Goal: Task Accomplishment & Management: Manage account settings

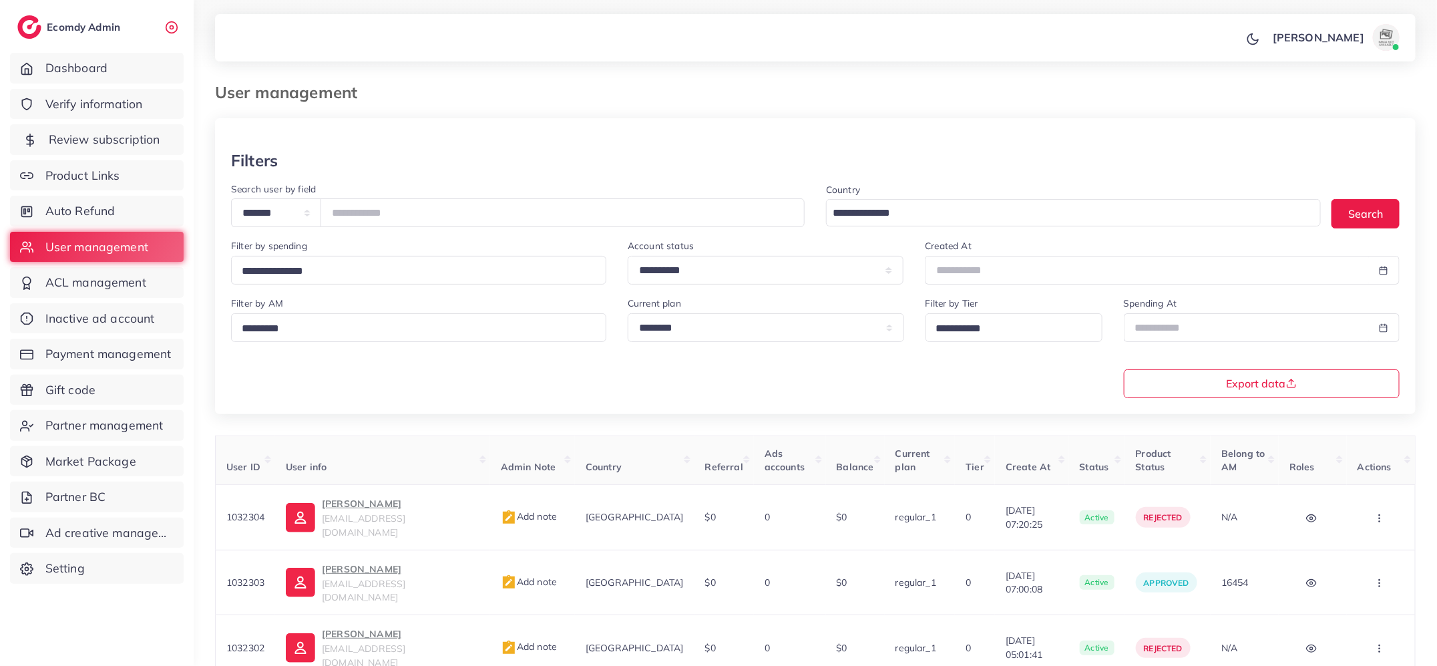
click at [160, 135] on link "Review subscription" at bounding box center [97, 139] width 174 height 31
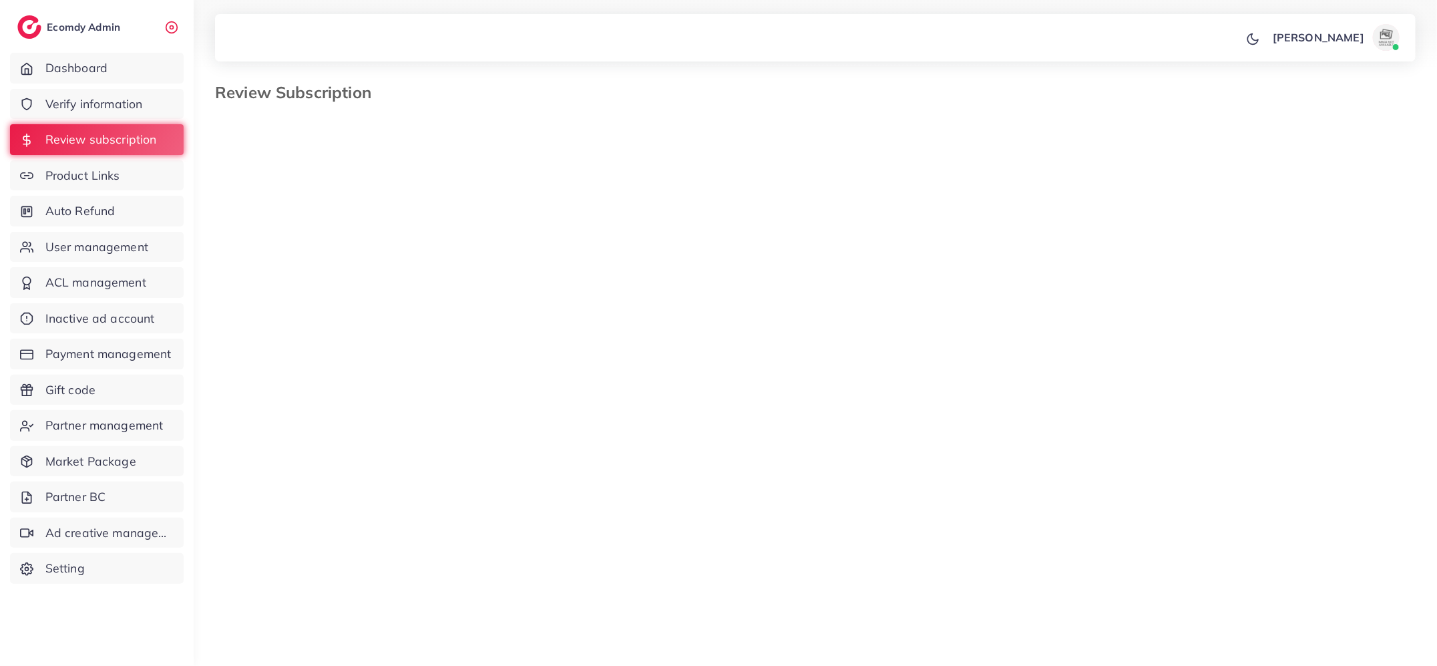
select select "*******"
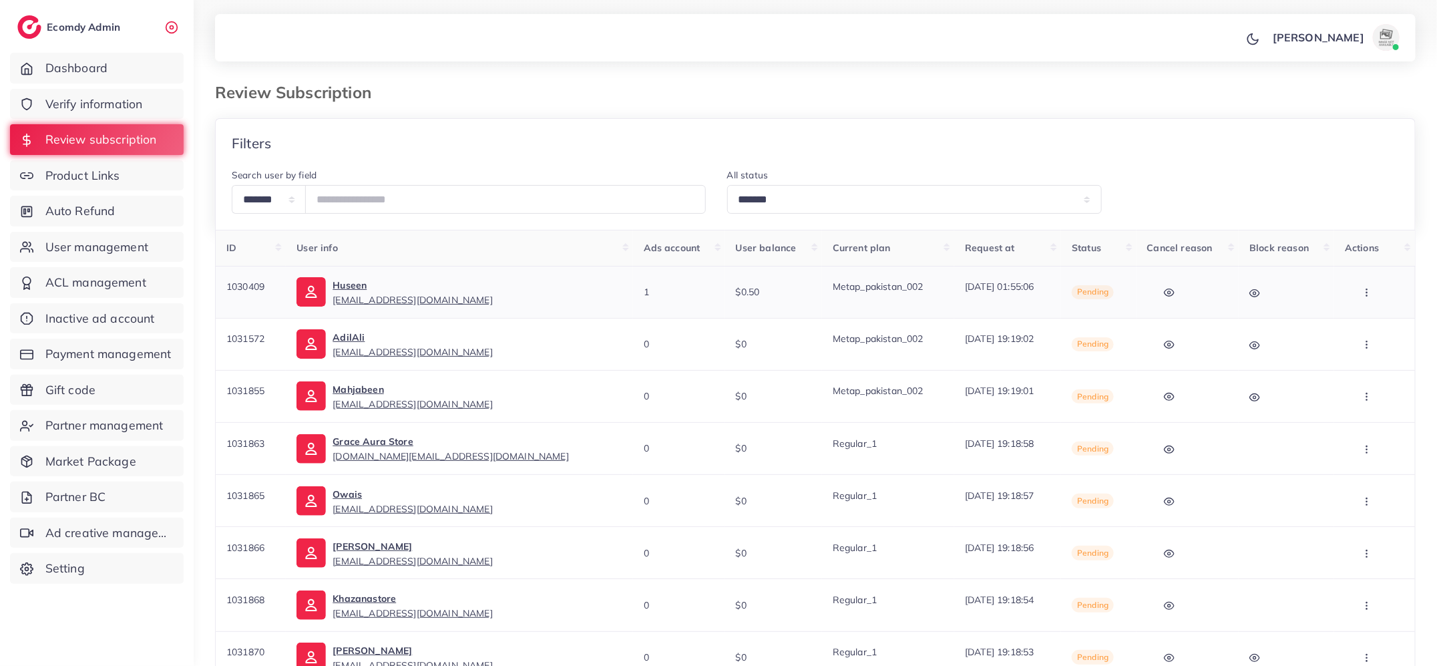
click at [1372, 292] on button "button" at bounding box center [1368, 292] width 47 height 30
click at [1376, 355] on link "Skip" at bounding box center [1362, 362] width 106 height 29
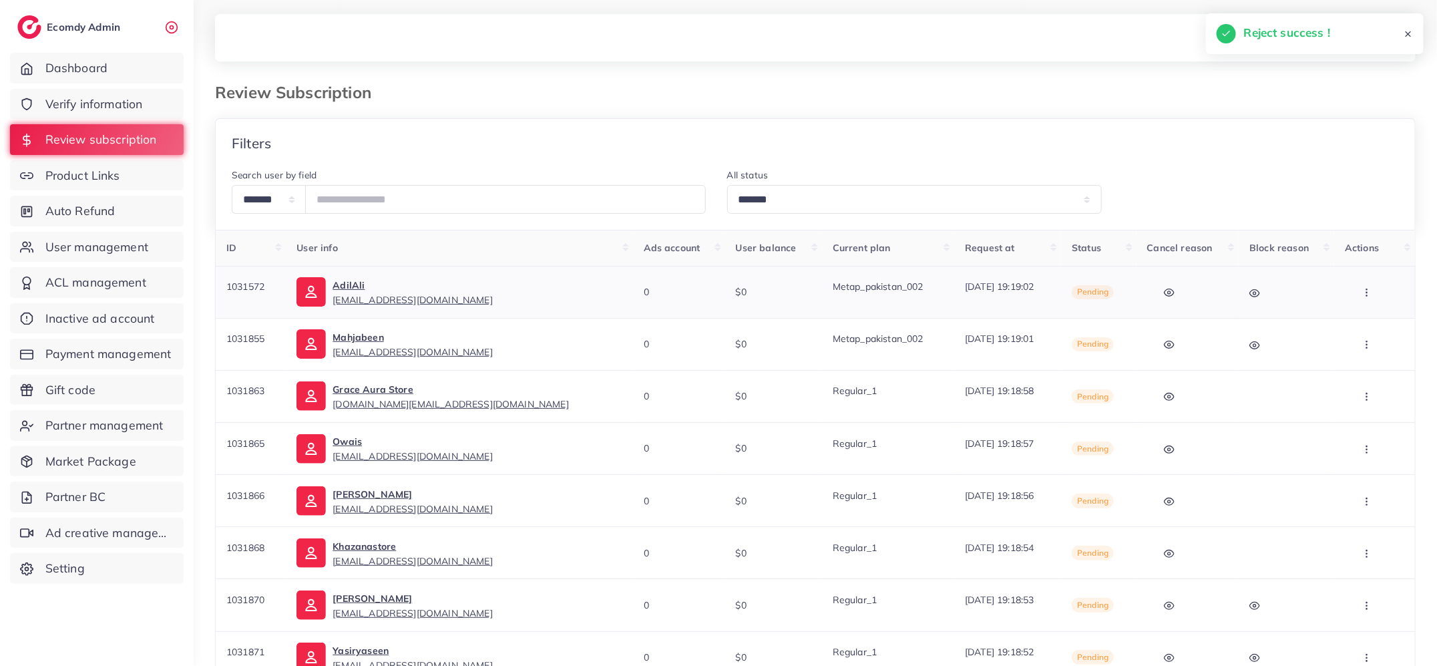
click at [1366, 292] on icon "button" at bounding box center [1367, 292] width 11 height 11
click at [1366, 322] on link "Approve" at bounding box center [1362, 333] width 106 height 29
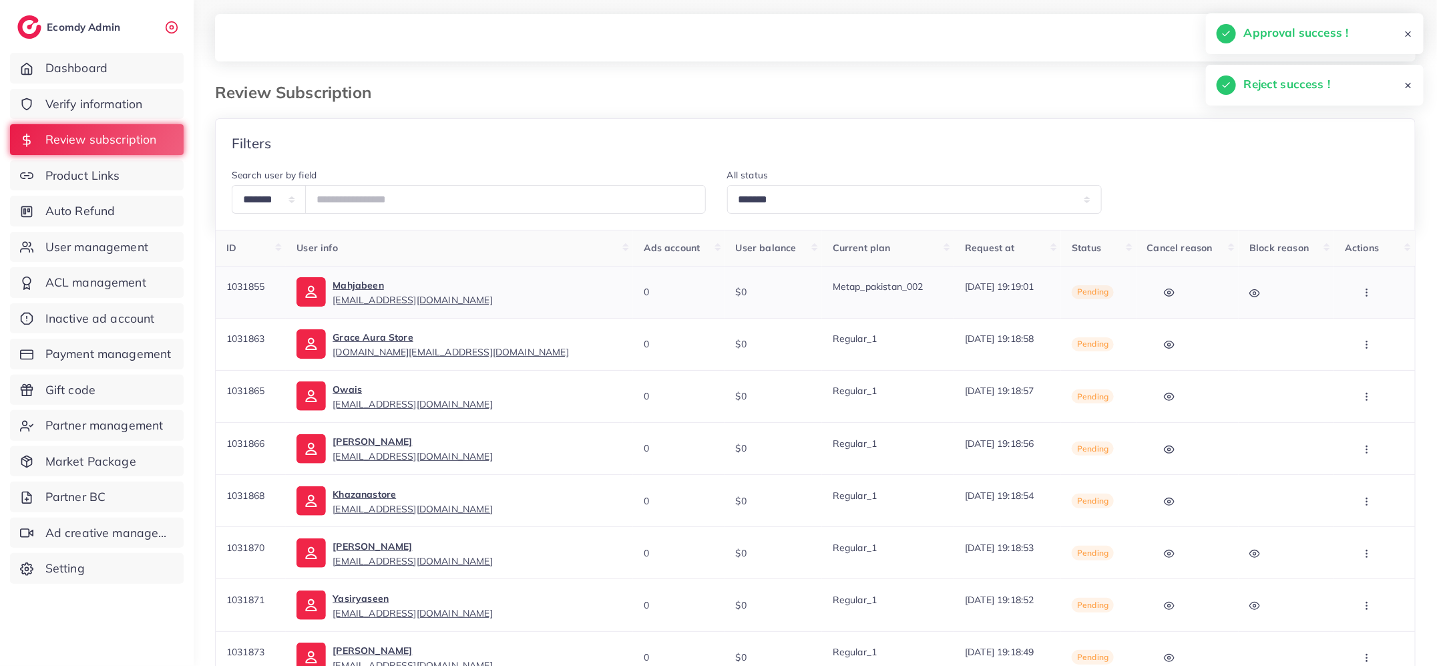
click at [1366, 292] on icon "button" at bounding box center [1367, 292] width 11 height 11
click at [1366, 321] on link "Approve" at bounding box center [1362, 333] width 106 height 29
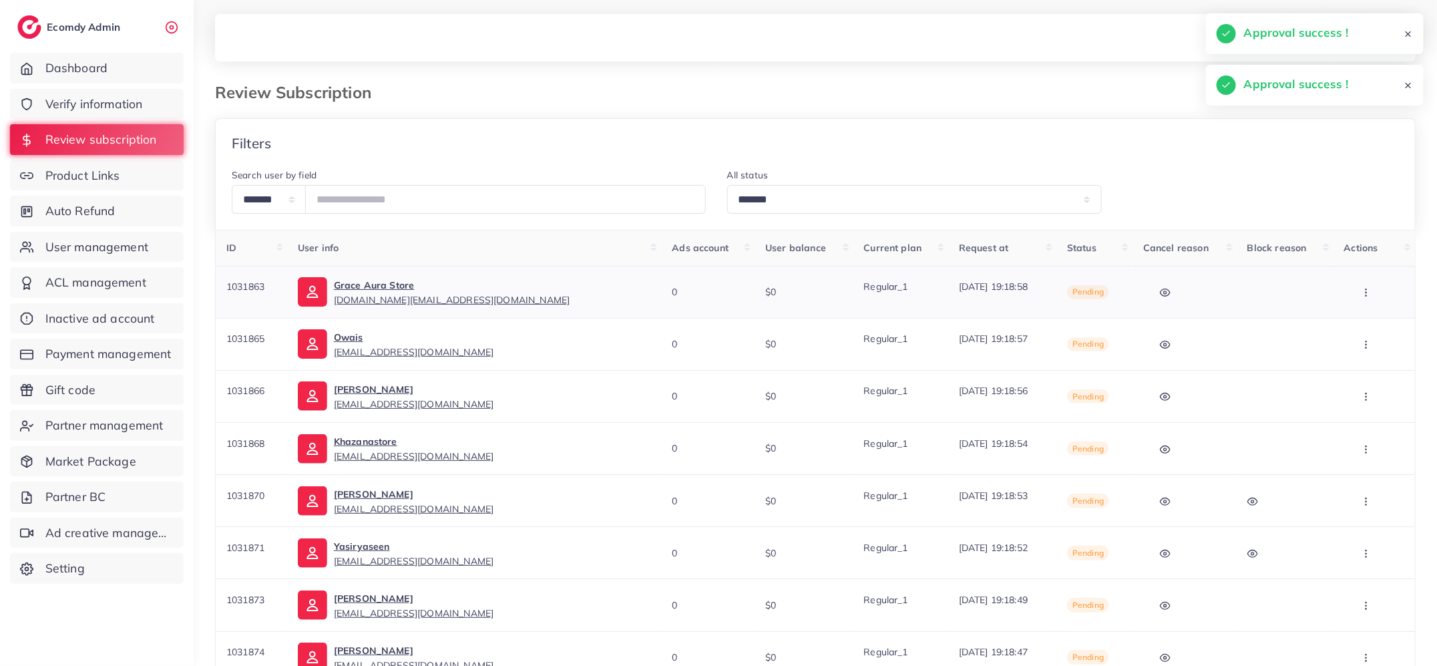
click at [1366, 296] on icon "button" at bounding box center [1366, 292] width 11 height 11
click at [1365, 322] on link "Approve" at bounding box center [1364, 333] width 106 height 29
click at [1363, 292] on icon "button" at bounding box center [1366, 292] width 11 height 11
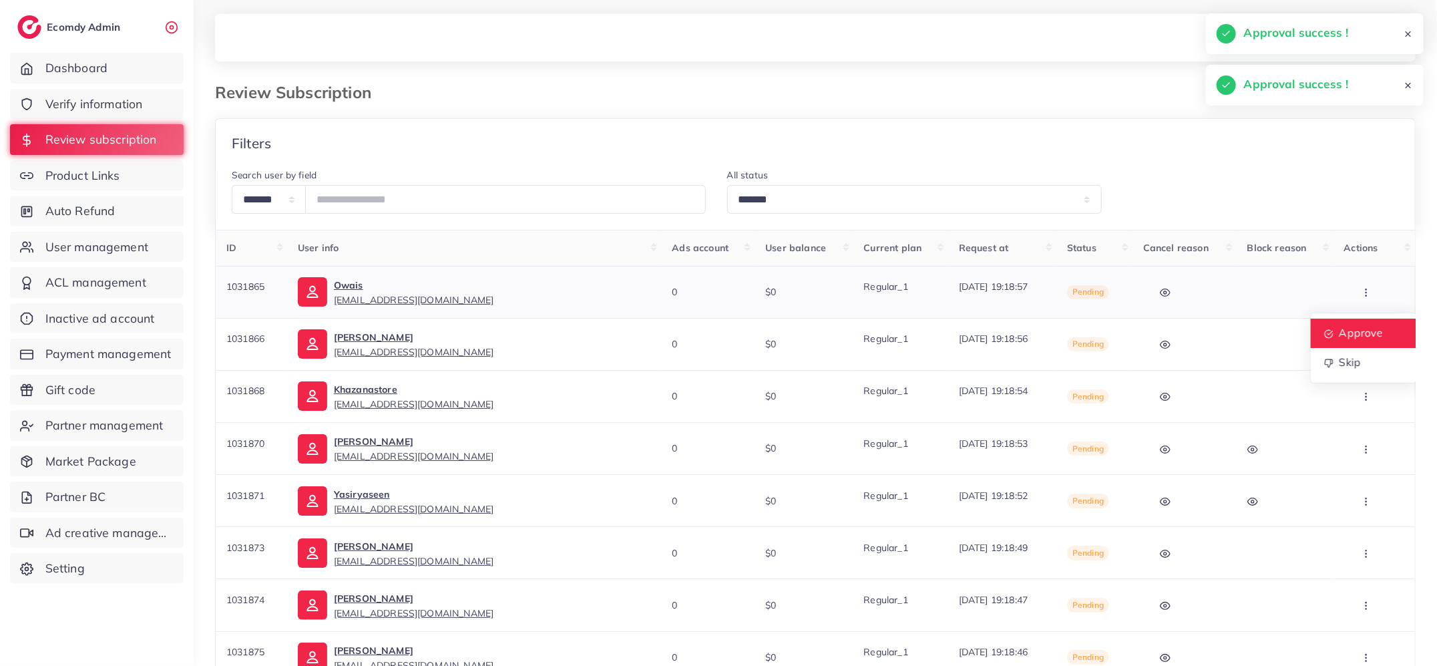
click at [1360, 327] on span "Approve" at bounding box center [1361, 332] width 44 height 13
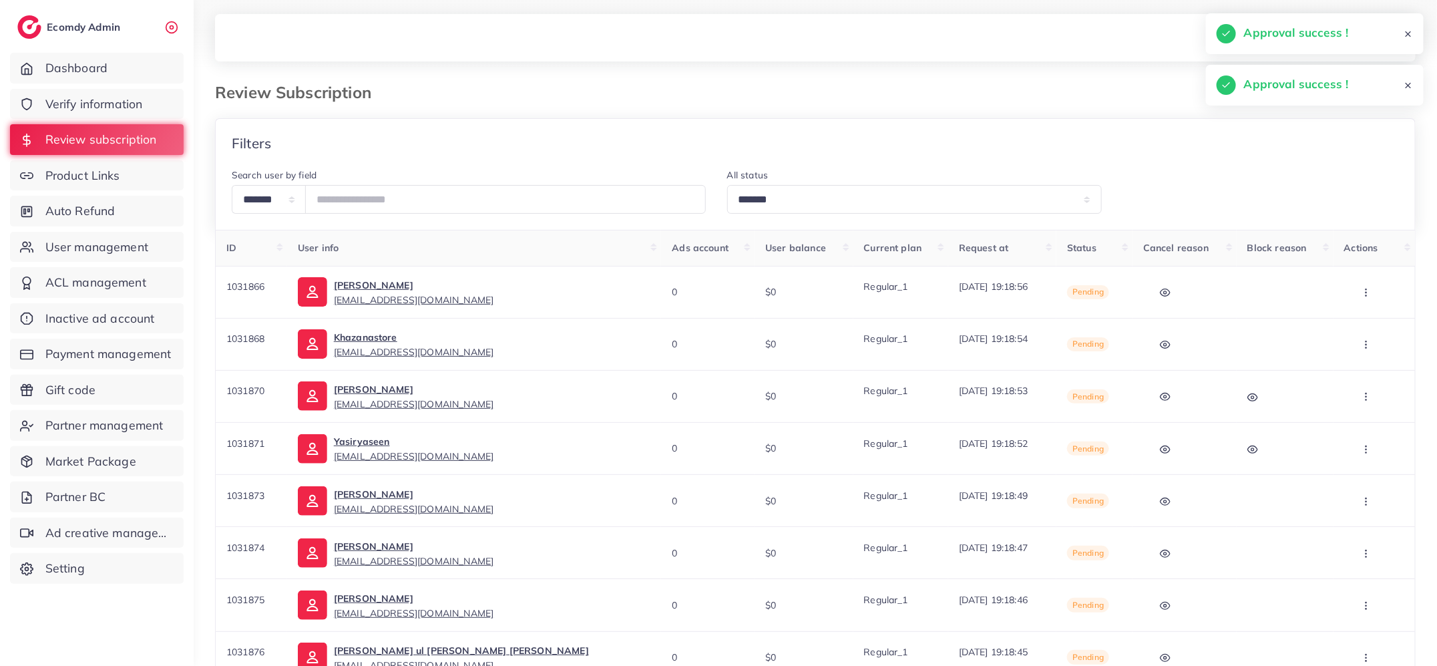
click at [1364, 283] on button "button" at bounding box center [1367, 292] width 47 height 30
click at [1364, 323] on link "Approve" at bounding box center [1364, 333] width 106 height 29
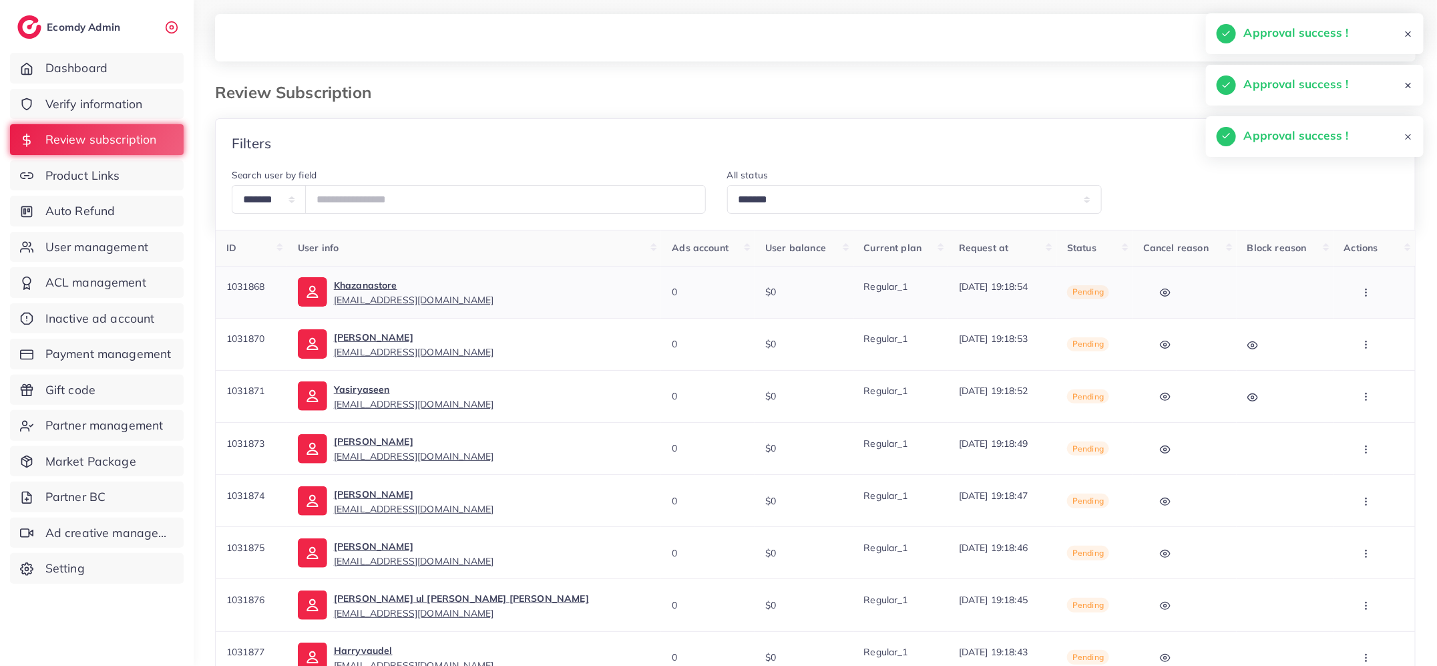
click at [1362, 297] on icon "button" at bounding box center [1366, 292] width 11 height 11
click at [1360, 329] on span "Approve" at bounding box center [1361, 332] width 44 height 13
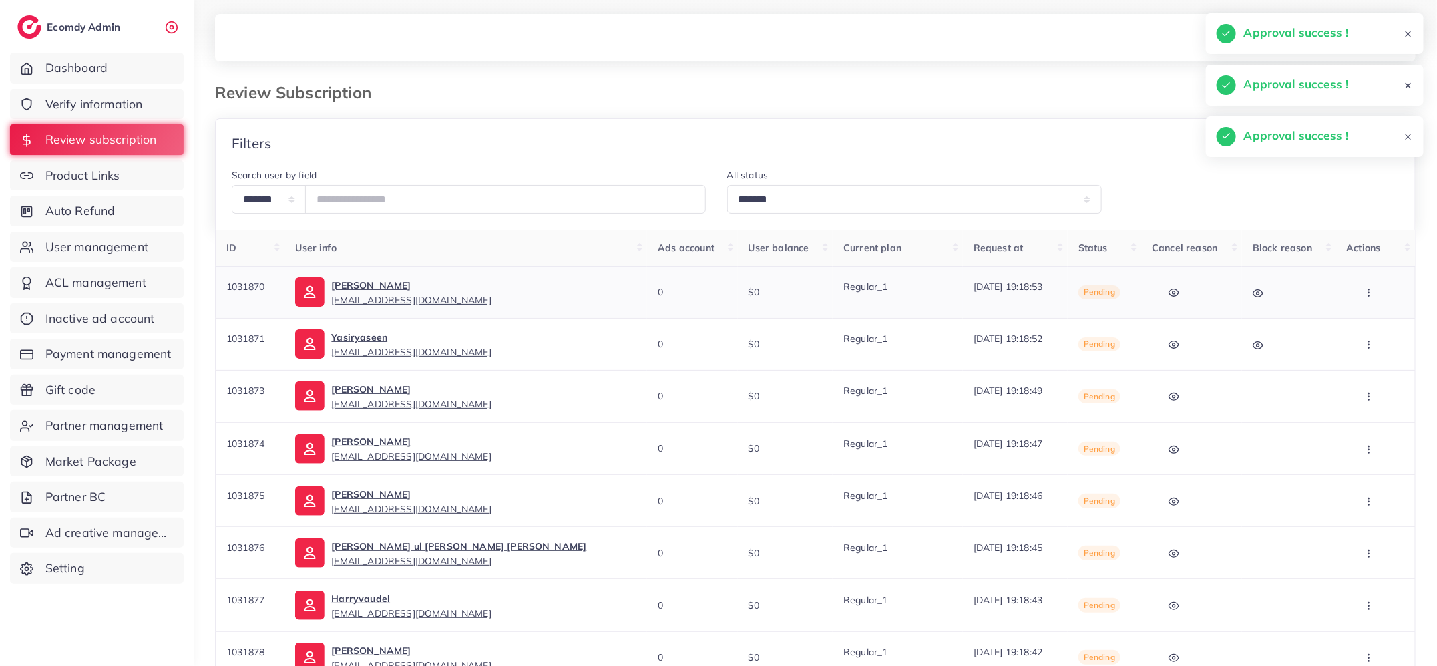
click at [1356, 288] on button "button" at bounding box center [1370, 292] width 47 height 30
click at [1356, 324] on link "Approve" at bounding box center [1364, 333] width 106 height 29
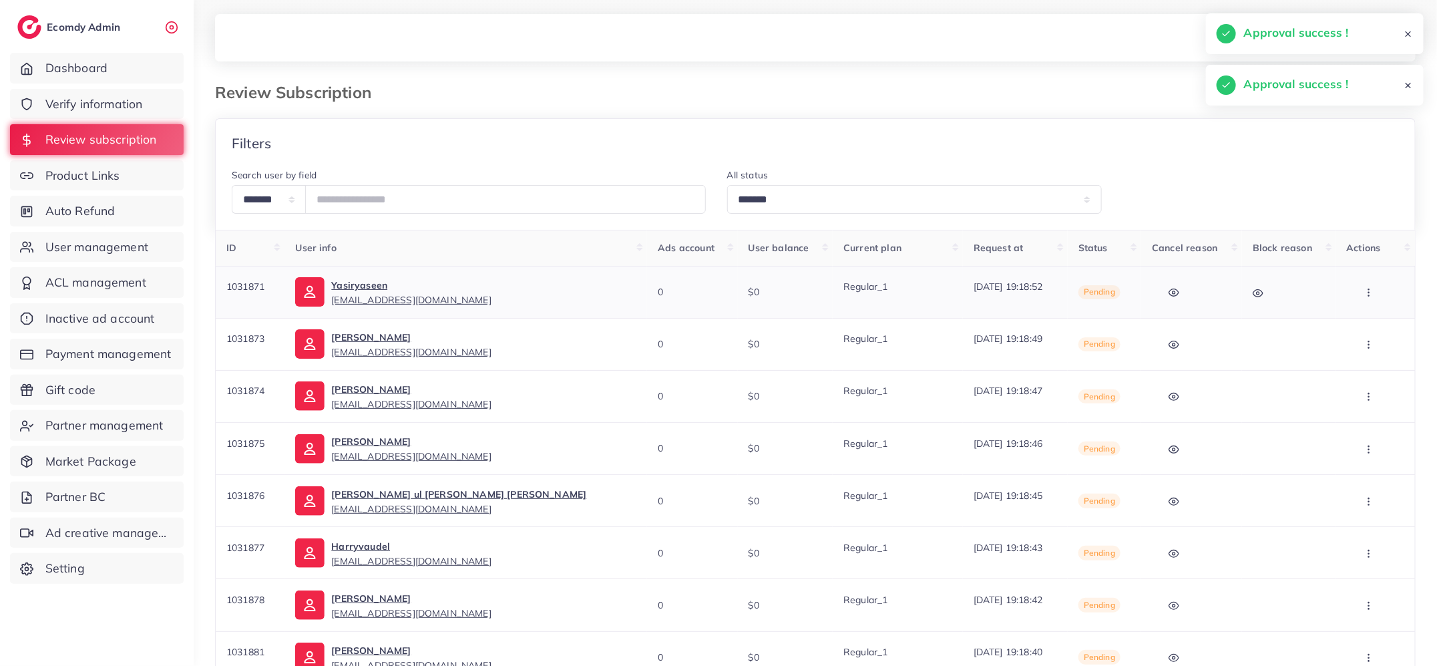
click at [1364, 295] on icon "button" at bounding box center [1369, 292] width 11 height 11
click at [1358, 326] on span "Approve" at bounding box center [1361, 332] width 44 height 13
click at [1365, 296] on icon "button" at bounding box center [1369, 292] width 11 height 11
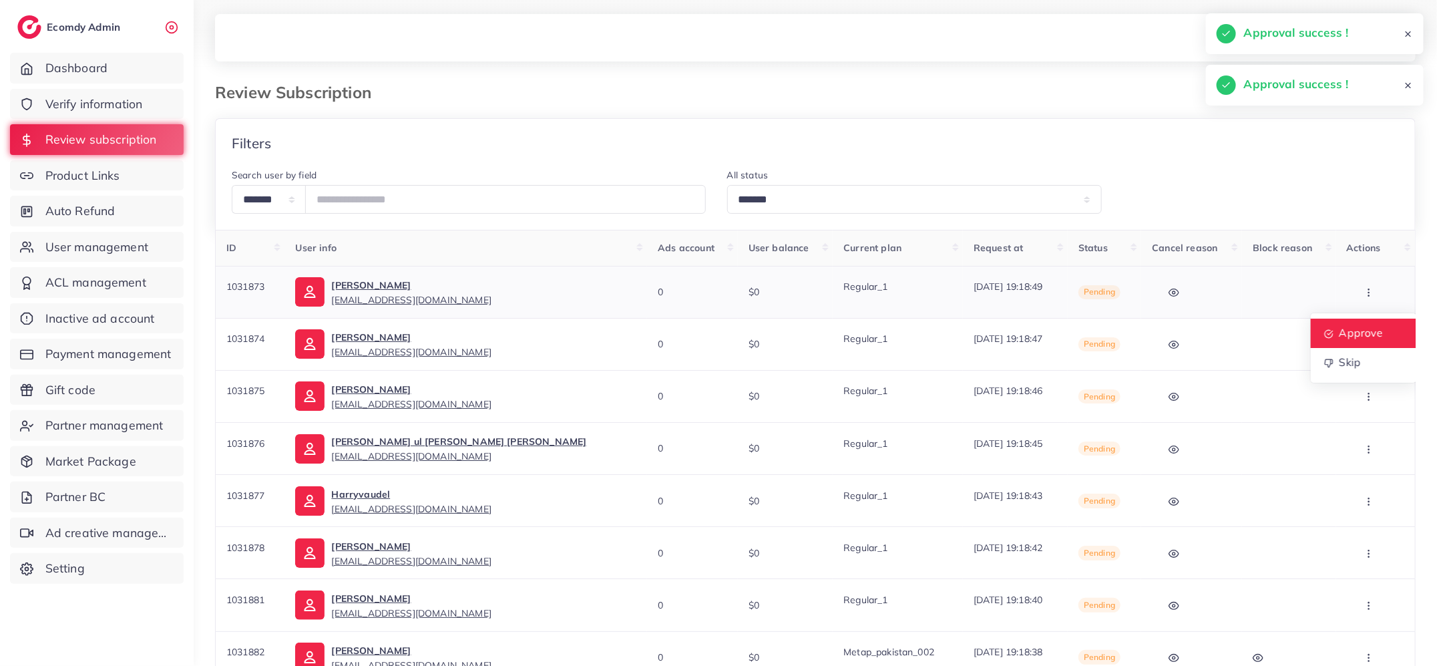
click at [1364, 329] on span "Approve" at bounding box center [1361, 332] width 44 height 13
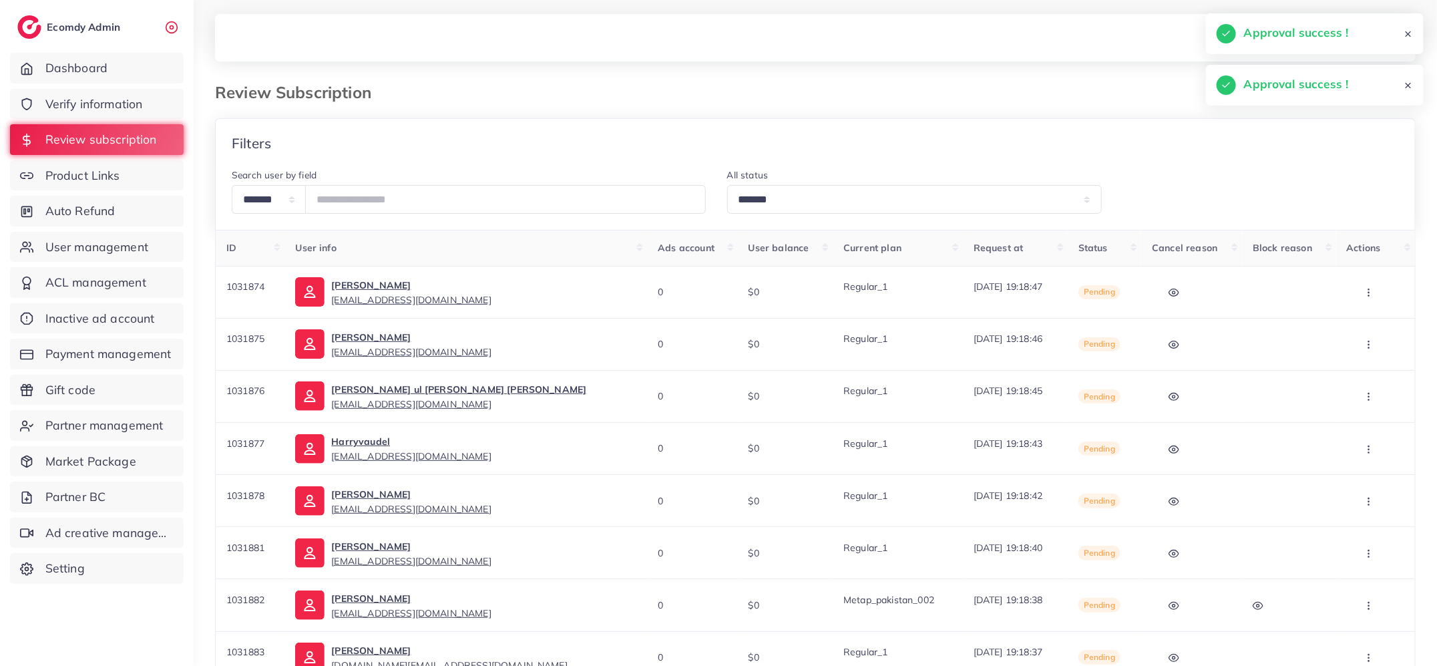
click at [1364, 292] on icon "button" at bounding box center [1369, 292] width 11 height 11
click at [1358, 327] on span "Approve" at bounding box center [1361, 332] width 44 height 13
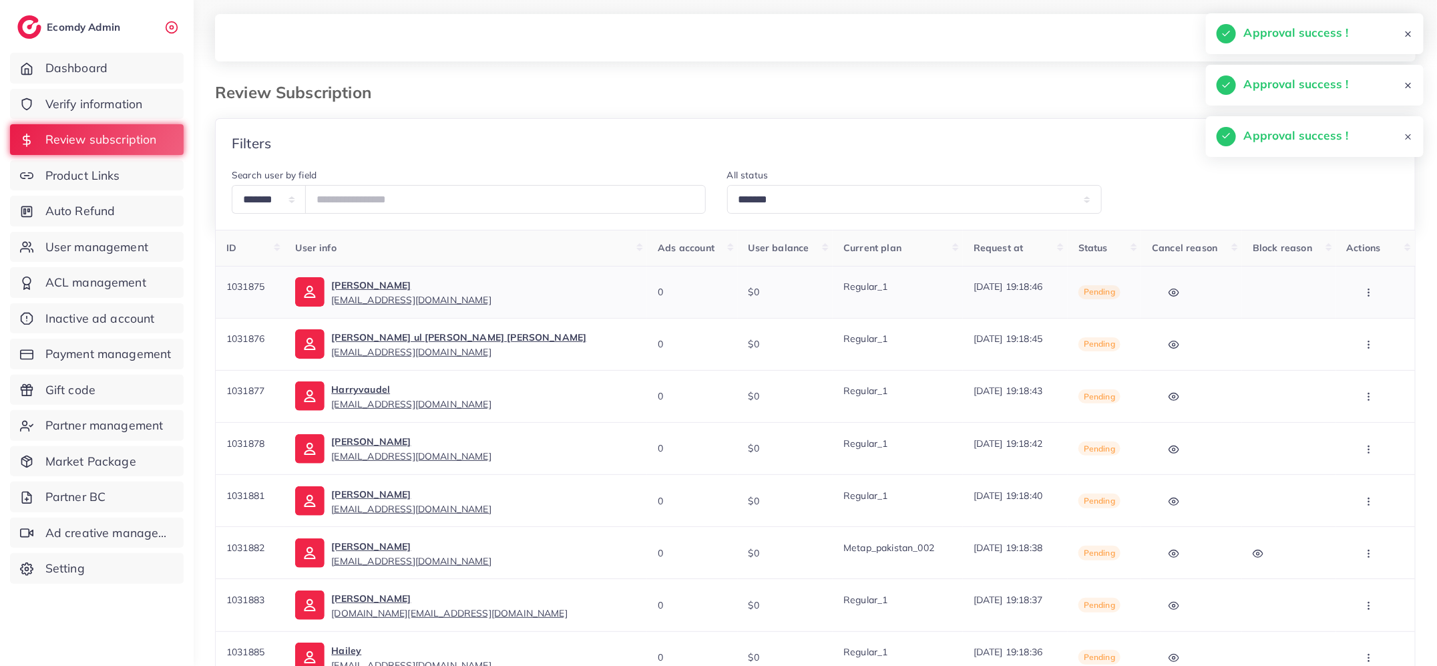
click at [1368, 296] on circle "button" at bounding box center [1368, 295] width 1 height 1
click at [1360, 333] on span "Approve" at bounding box center [1361, 332] width 44 height 13
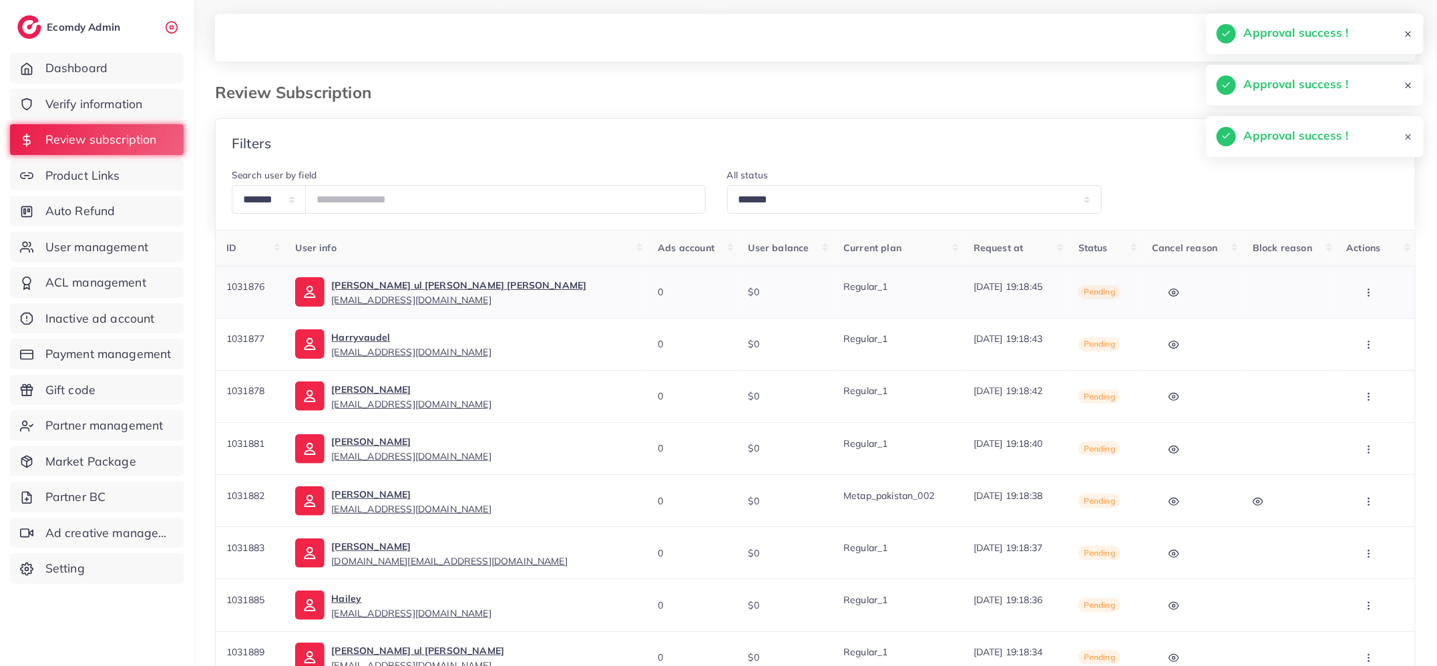
click at [1364, 292] on icon "button" at bounding box center [1369, 292] width 11 height 11
click at [1360, 325] on link "Approve" at bounding box center [1364, 333] width 106 height 29
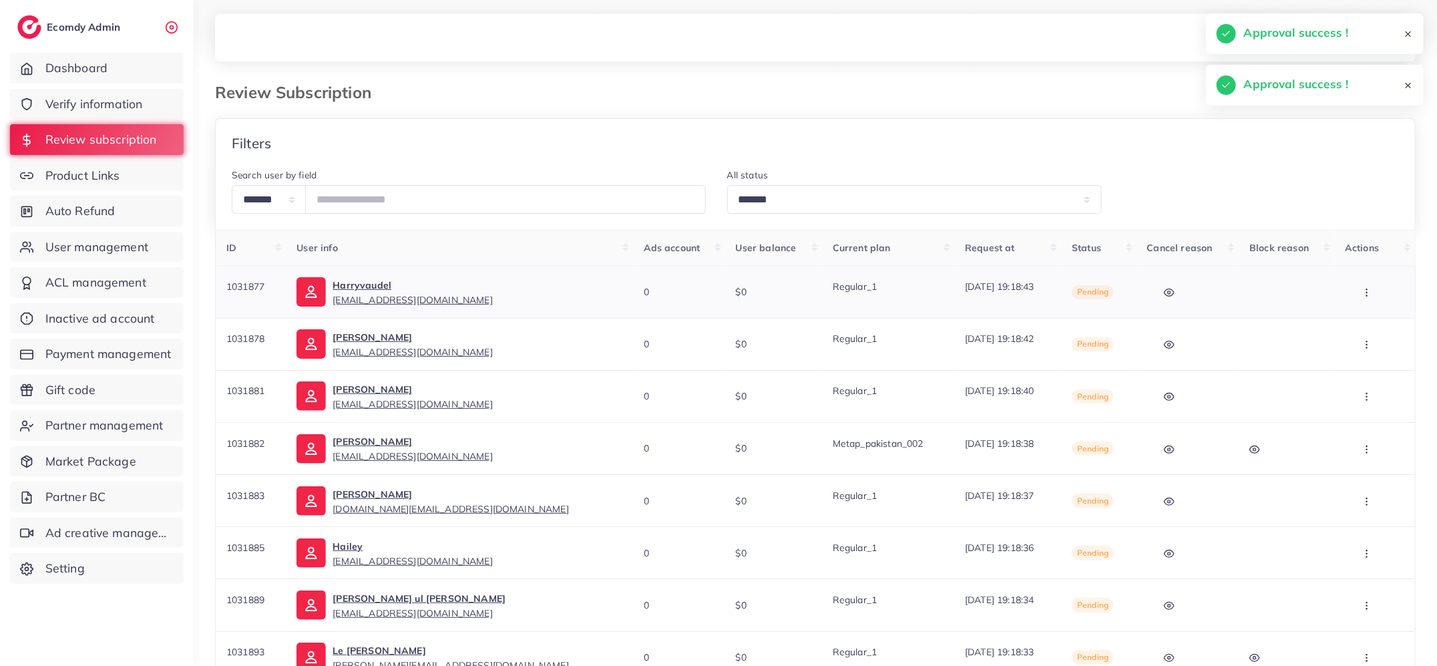
click at [1363, 283] on button "button" at bounding box center [1368, 292] width 47 height 30
click at [1358, 323] on link "Approve" at bounding box center [1365, 333] width 106 height 29
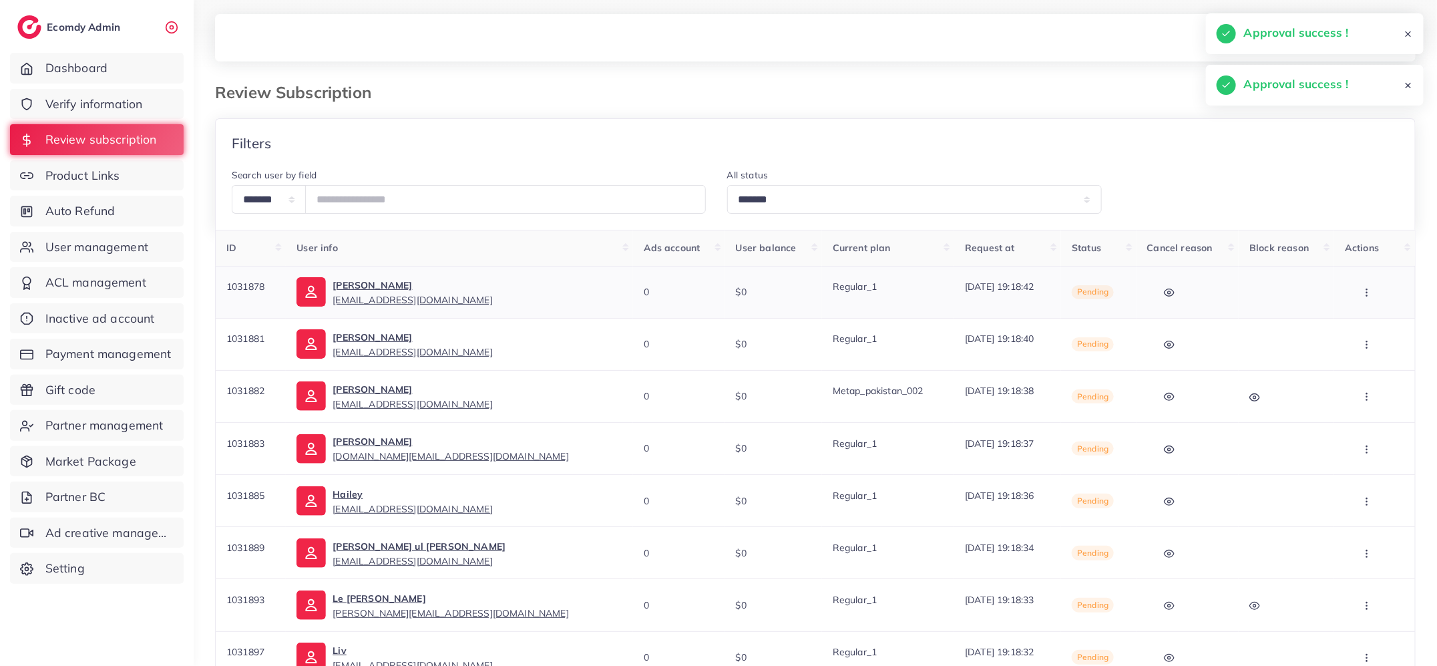
click at [1362, 287] on icon "button" at bounding box center [1367, 292] width 11 height 11
click at [1362, 324] on link "Approve" at bounding box center [1365, 333] width 106 height 29
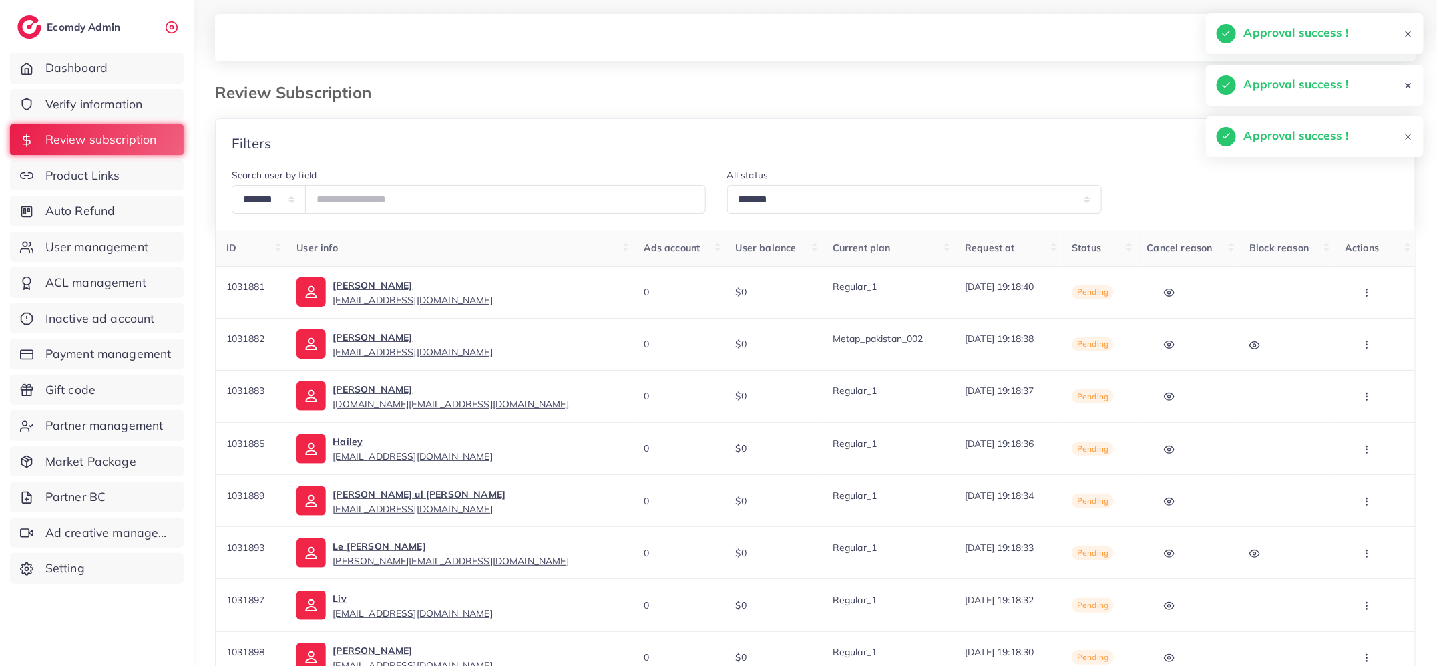
click at [1360, 301] on button "button" at bounding box center [1368, 292] width 47 height 30
click at [1358, 343] on link "Approve" at bounding box center [1365, 333] width 106 height 29
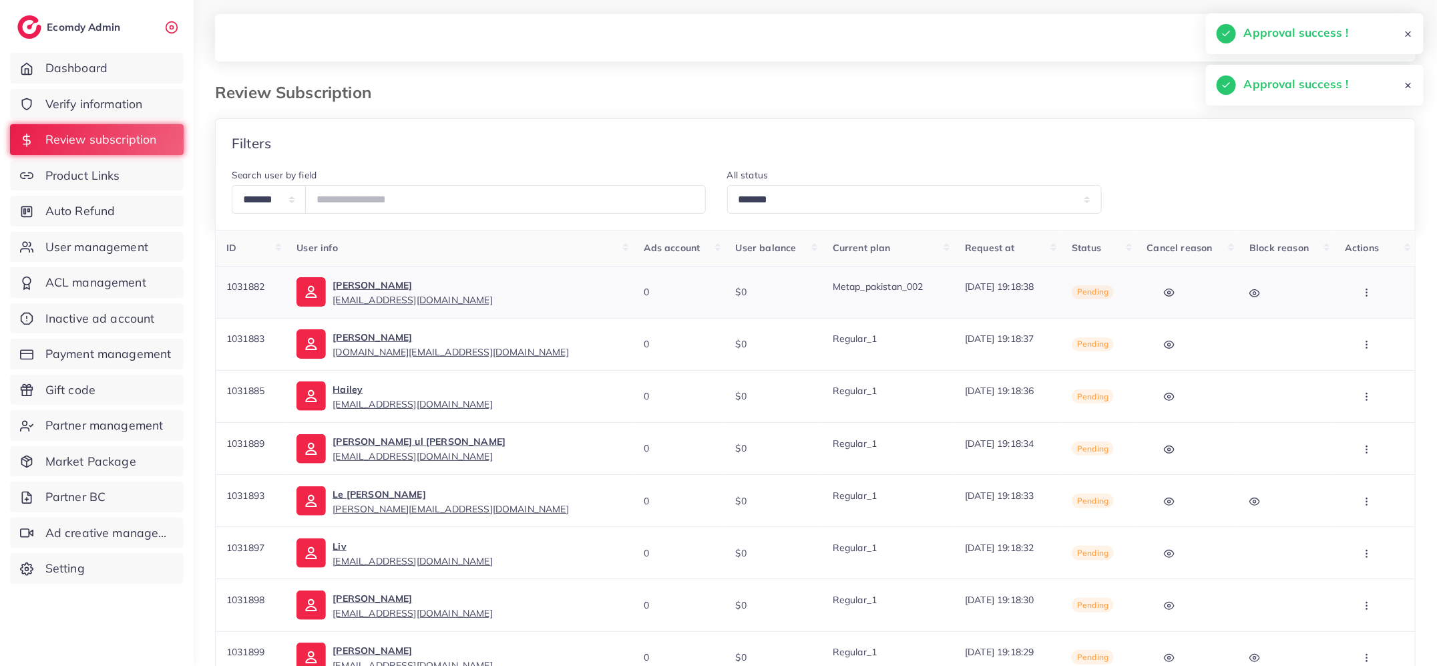
click at [1369, 299] on button "button" at bounding box center [1368, 292] width 47 height 30
click at [1365, 330] on span "Approve" at bounding box center [1363, 332] width 44 height 13
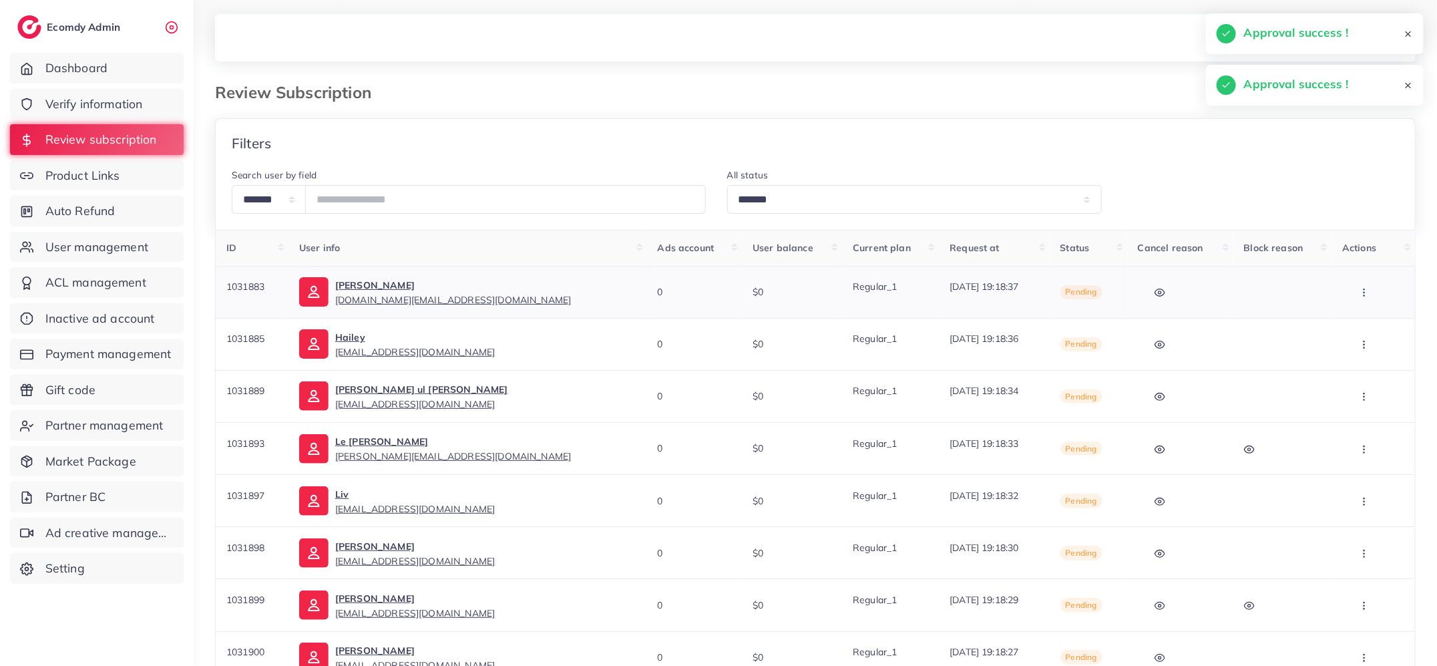
click at [1361, 292] on icon "button" at bounding box center [1364, 292] width 11 height 11
click at [1358, 331] on span "Approve" at bounding box center [1364, 332] width 44 height 13
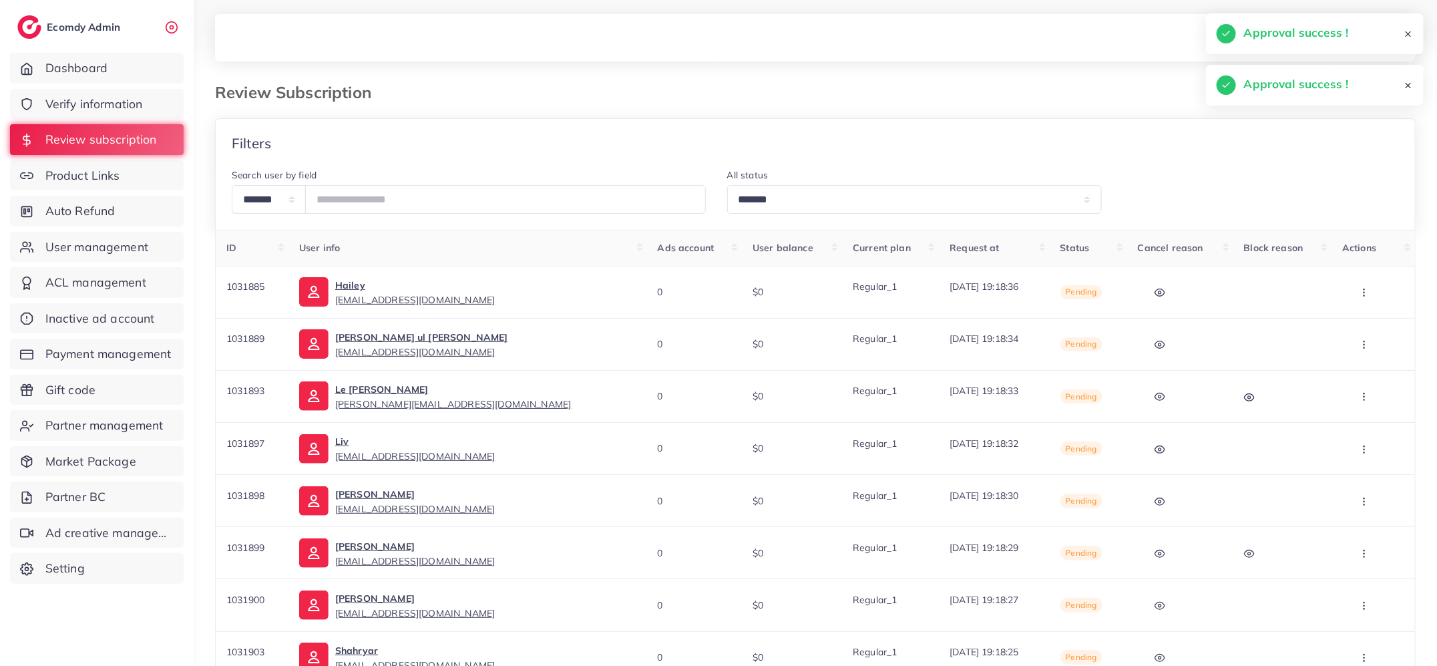
click at [1362, 295] on icon "button" at bounding box center [1364, 292] width 11 height 11
click at [1360, 331] on span "Approve" at bounding box center [1362, 332] width 44 height 13
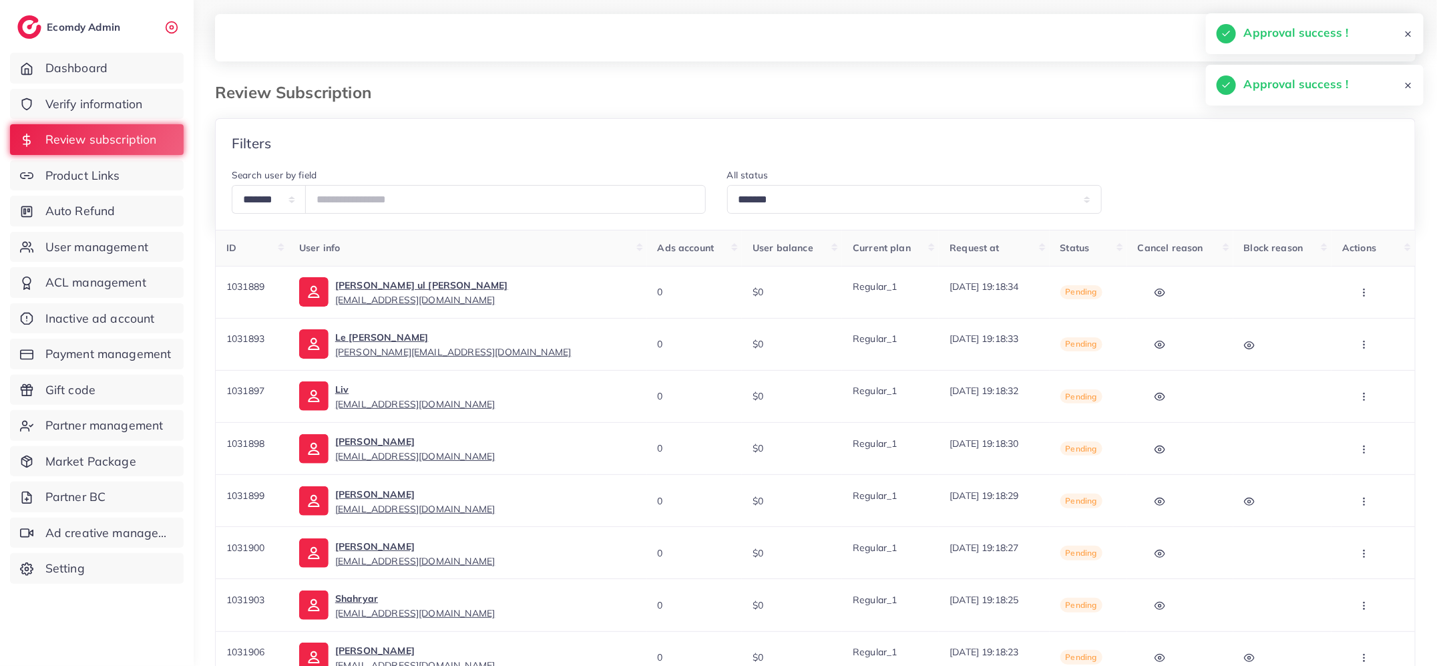
click at [1360, 293] on icon "button" at bounding box center [1364, 292] width 11 height 11
click at [1350, 323] on link "Approve" at bounding box center [1364, 333] width 106 height 29
click at [1359, 290] on icon "button" at bounding box center [1364, 292] width 11 height 11
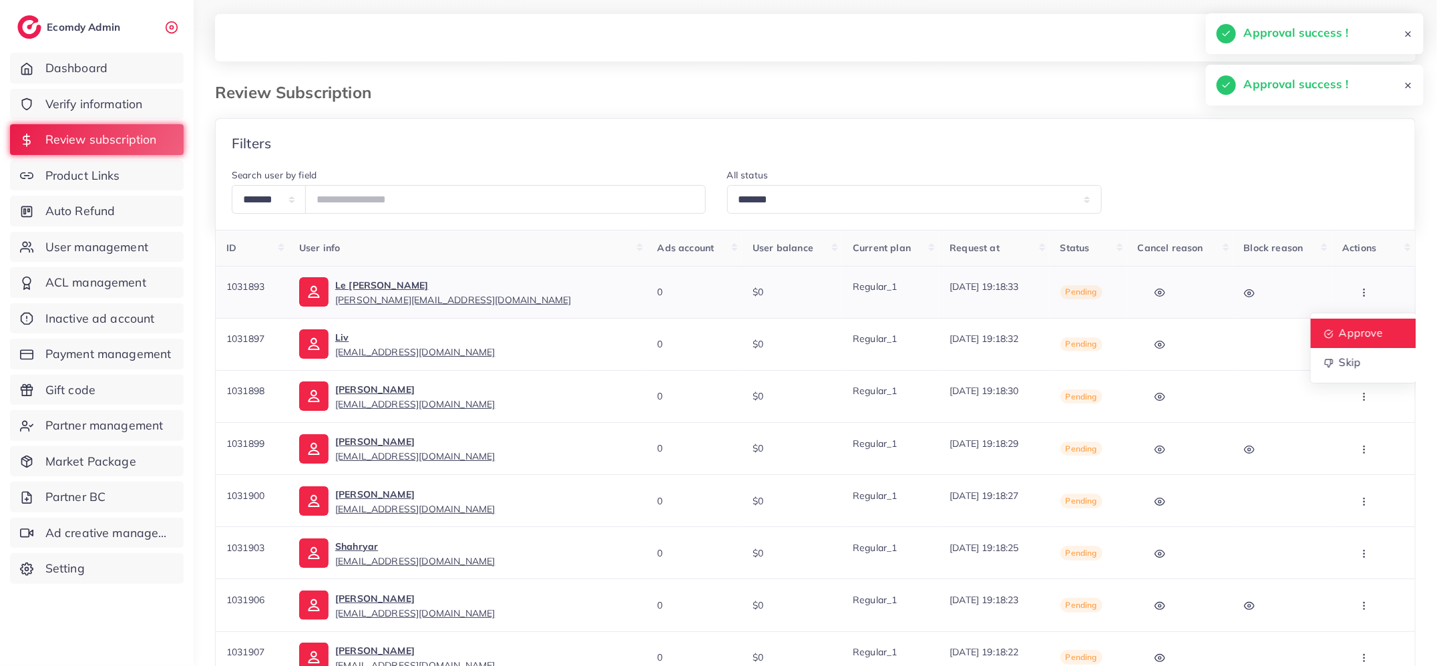
click at [1358, 333] on span "Approve" at bounding box center [1362, 332] width 44 height 13
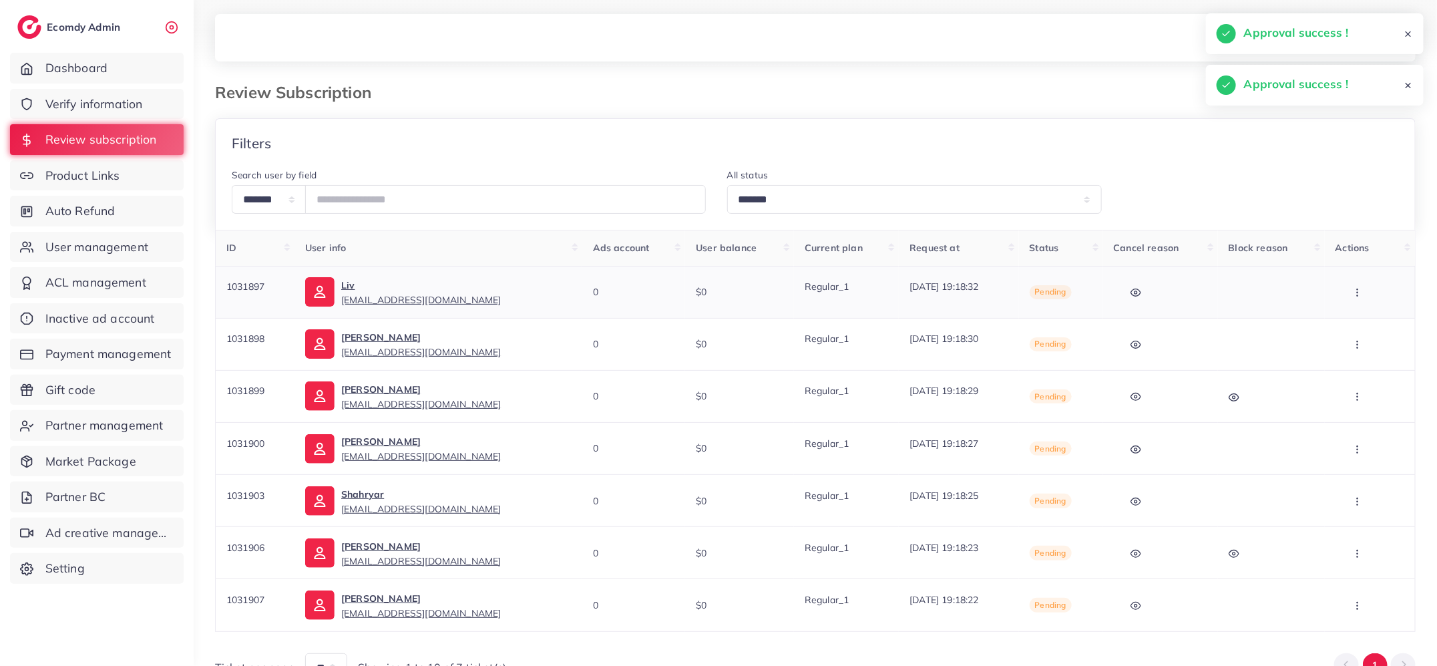
click at [1361, 288] on icon "button" at bounding box center [1357, 292] width 11 height 11
click at [1362, 327] on span "Approve" at bounding box center [1354, 332] width 44 height 13
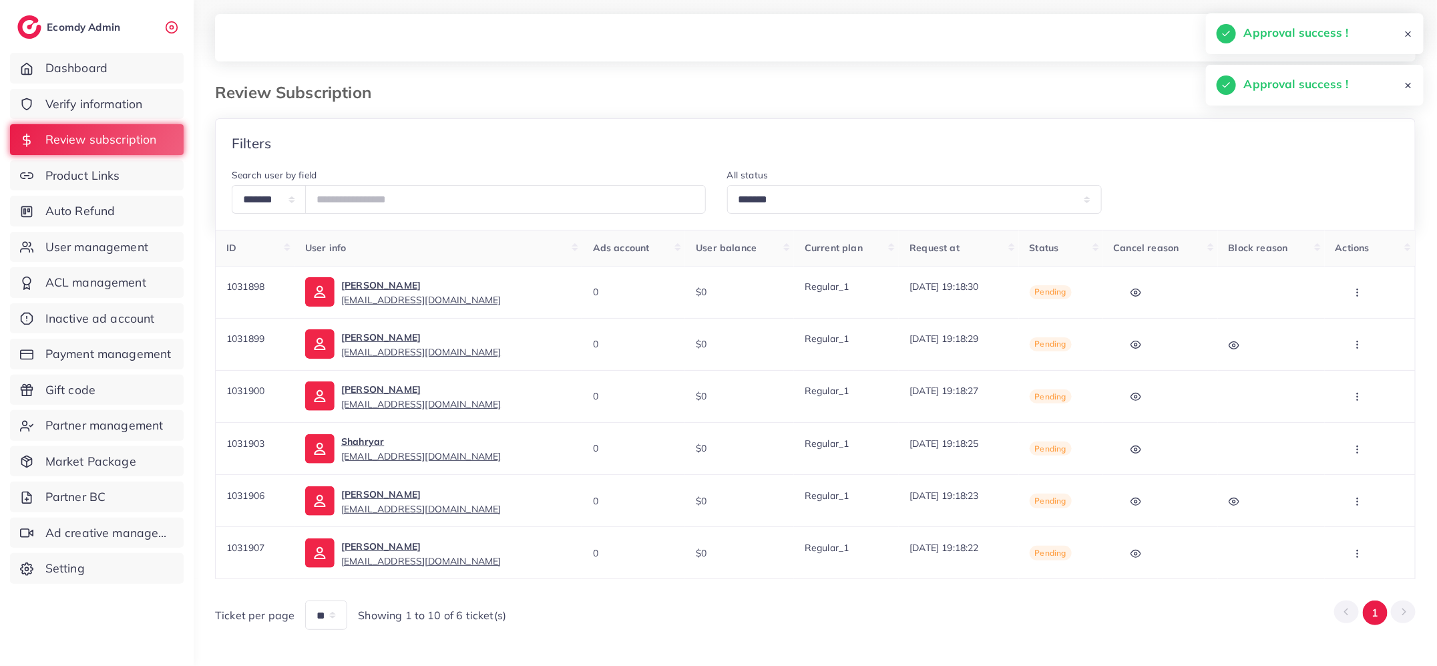
click at [1363, 295] on icon "button" at bounding box center [1357, 292] width 11 height 11
click at [1362, 324] on link "Approve" at bounding box center [1357, 333] width 106 height 29
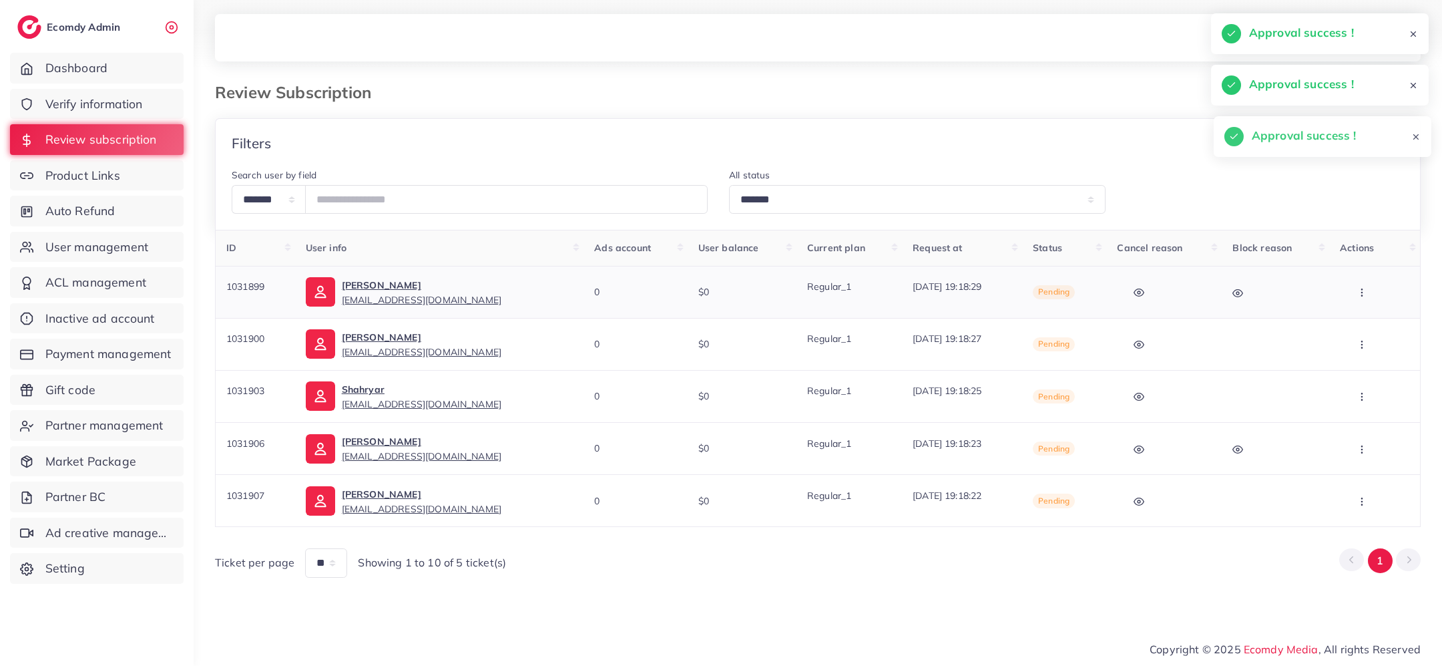
click at [1358, 295] on icon "button" at bounding box center [1362, 292] width 11 height 11
click at [1360, 325] on link "Approve" at bounding box center [1363, 333] width 106 height 29
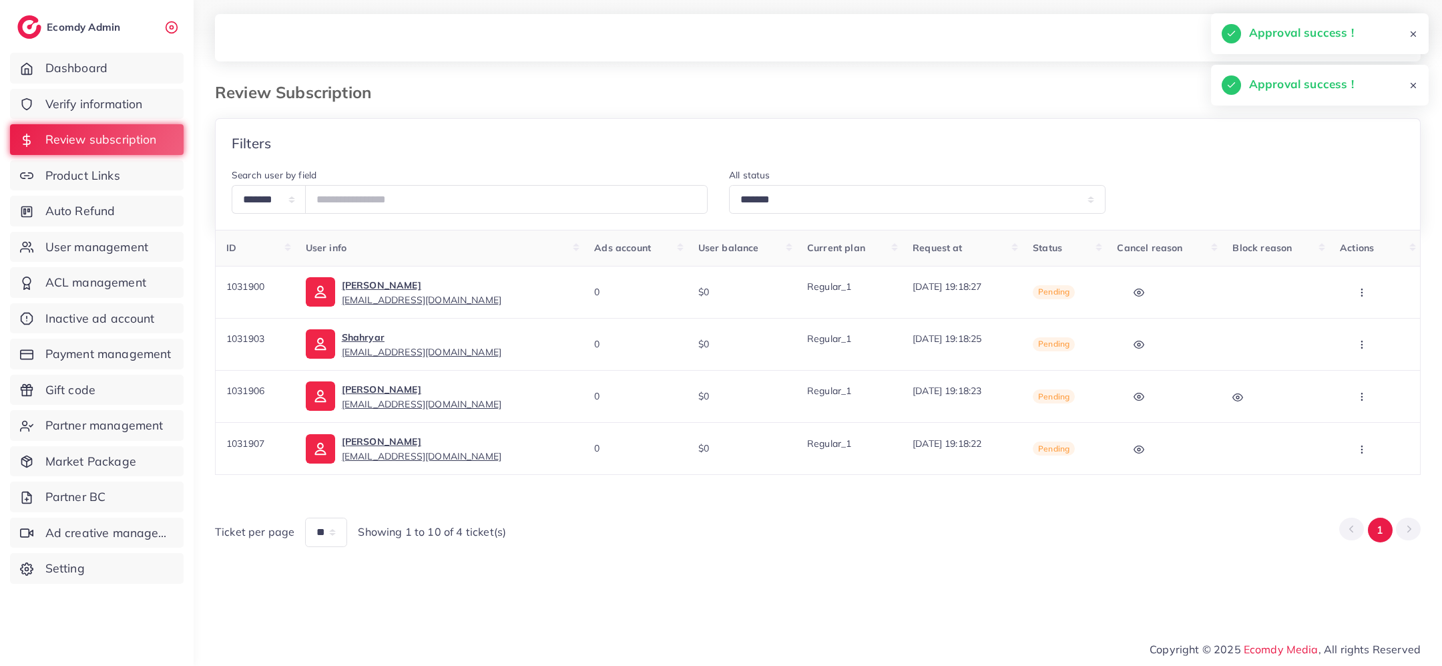
click at [1364, 294] on icon "button" at bounding box center [1362, 292] width 11 height 11
click at [1364, 323] on link "Approve" at bounding box center [1363, 333] width 106 height 29
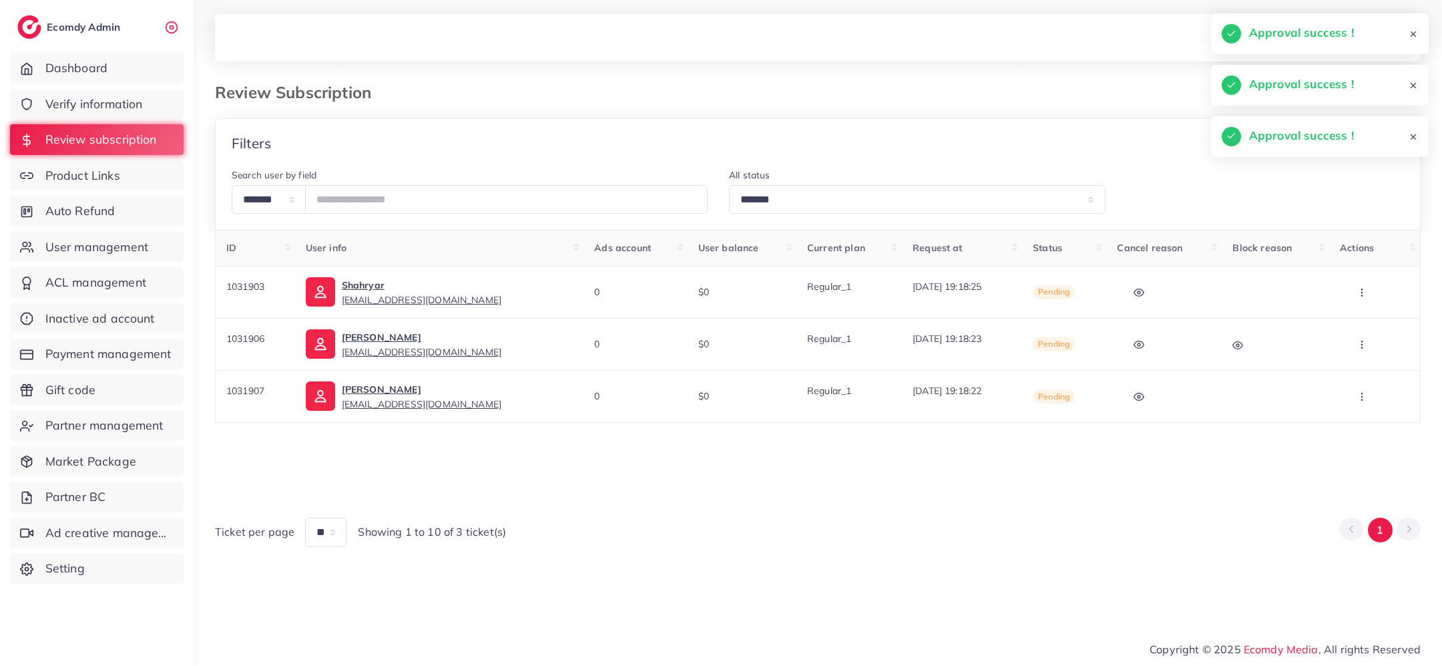
click at [1368, 292] on icon "button" at bounding box center [1362, 292] width 11 height 11
click at [1364, 329] on span "Approve" at bounding box center [1360, 332] width 44 height 13
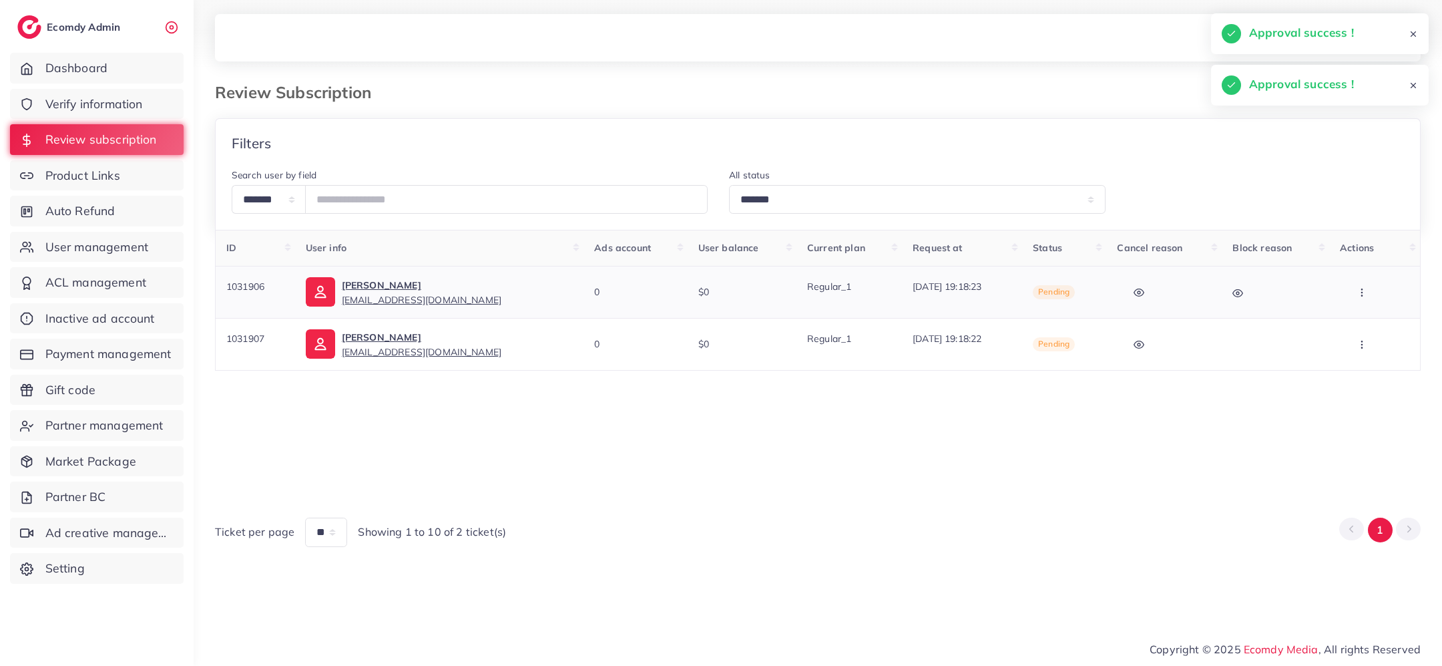
click at [1371, 286] on button "button" at bounding box center [1363, 292] width 47 height 30
click at [1369, 330] on span "Approve" at bounding box center [1360, 332] width 44 height 13
click at [1368, 296] on icon "button" at bounding box center [1362, 292] width 11 height 11
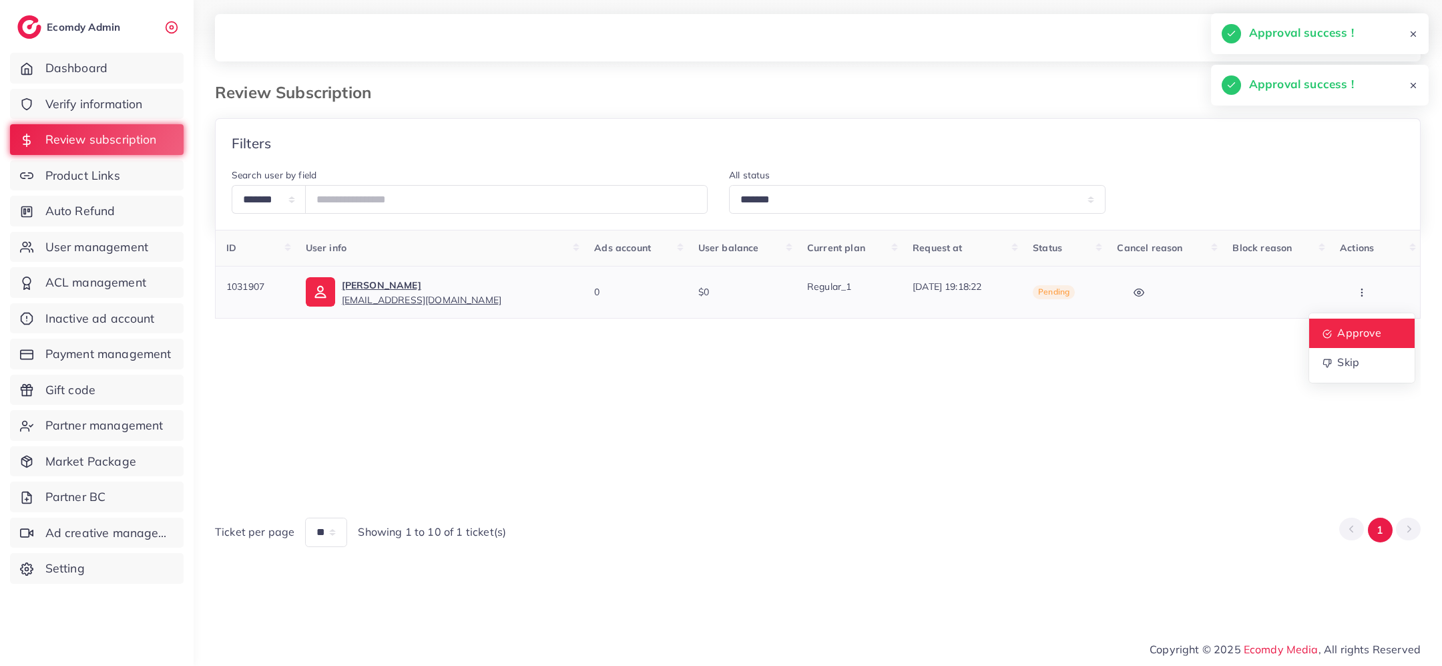
click at [1367, 321] on link "Approve" at bounding box center [1363, 333] width 106 height 29
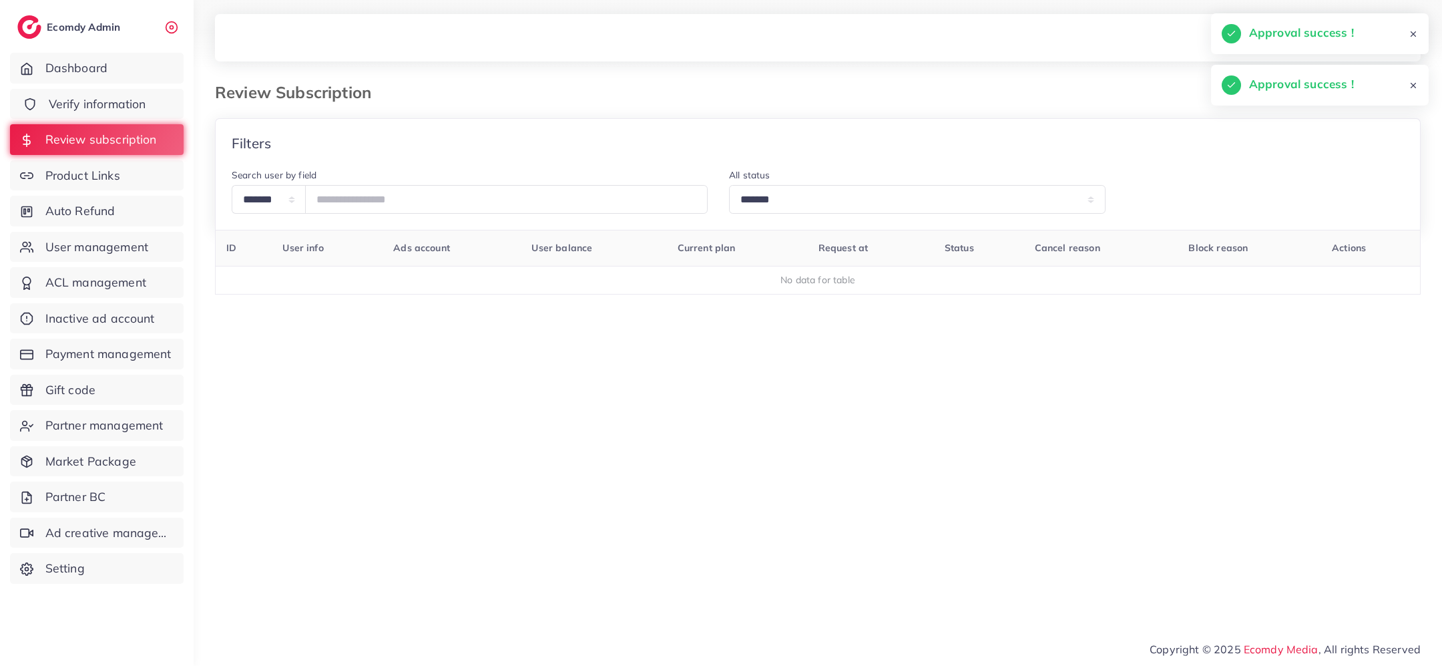
click at [122, 94] on link "Verify information" at bounding box center [97, 104] width 174 height 31
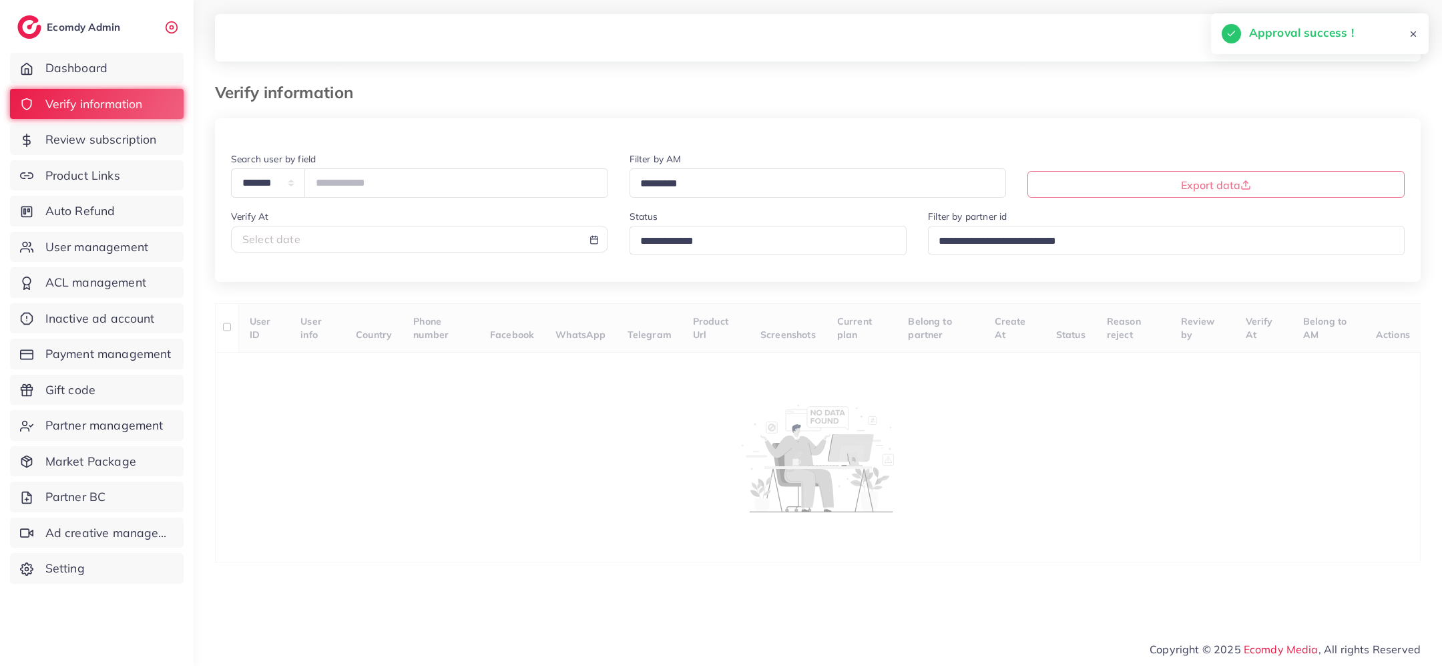
click at [666, 244] on input "Search for option" at bounding box center [763, 241] width 254 height 21
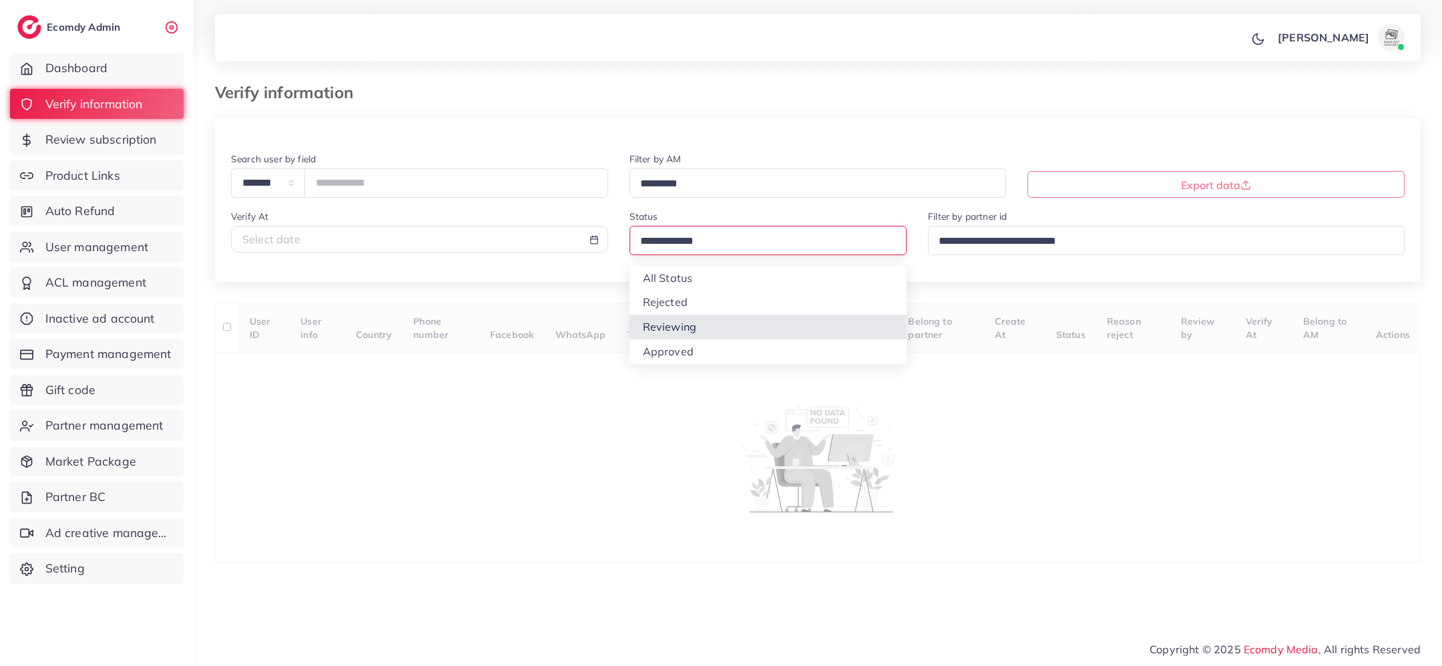
click at [674, 315] on div "**********" at bounding box center [818, 340] width 1206 height 444
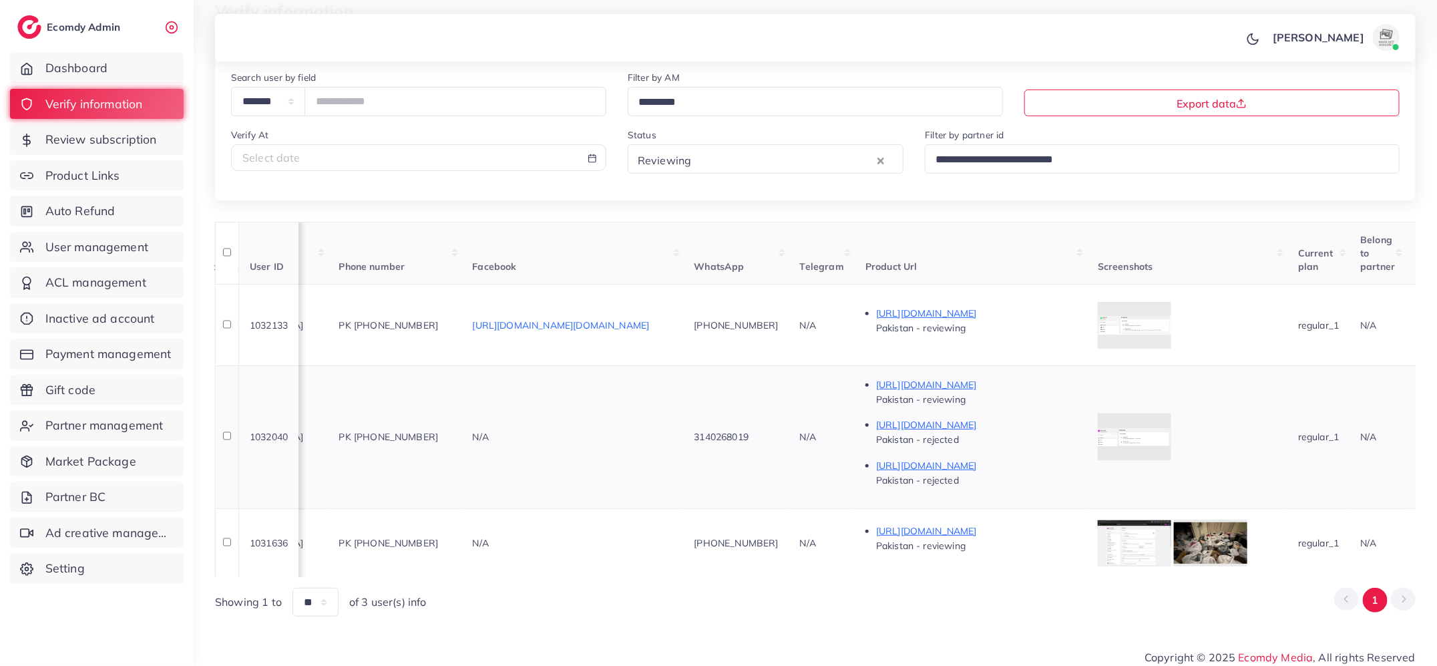
scroll to position [0, 459]
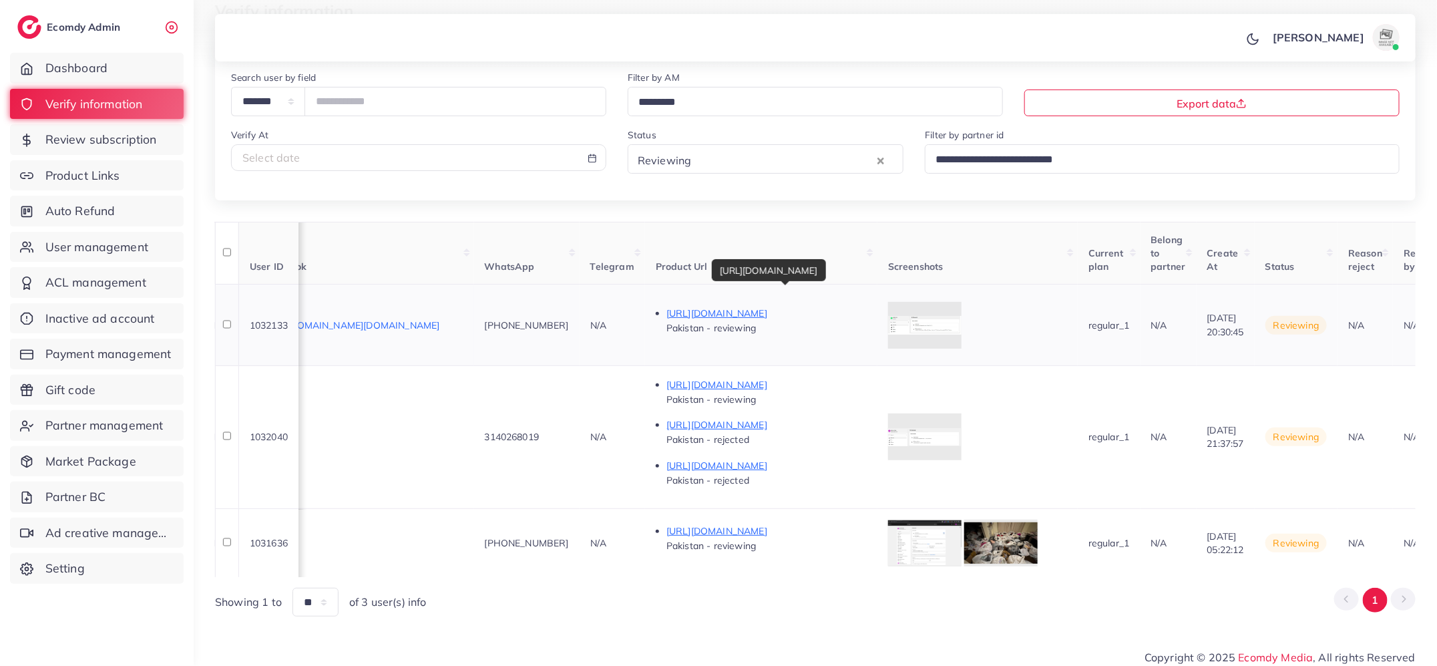
click at [823, 305] on p "https://arqs.pk/collections/flash-sale-women-sale" at bounding box center [766, 313] width 200 height 16
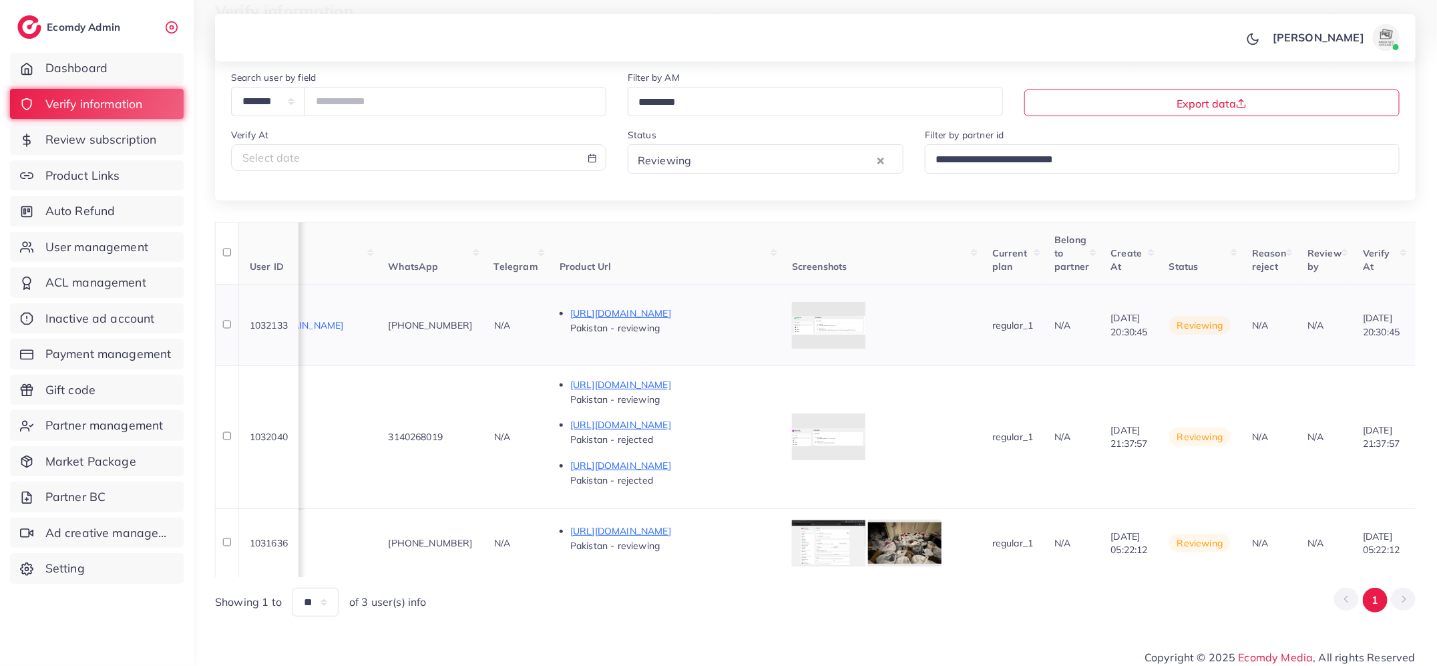
scroll to position [0, 721]
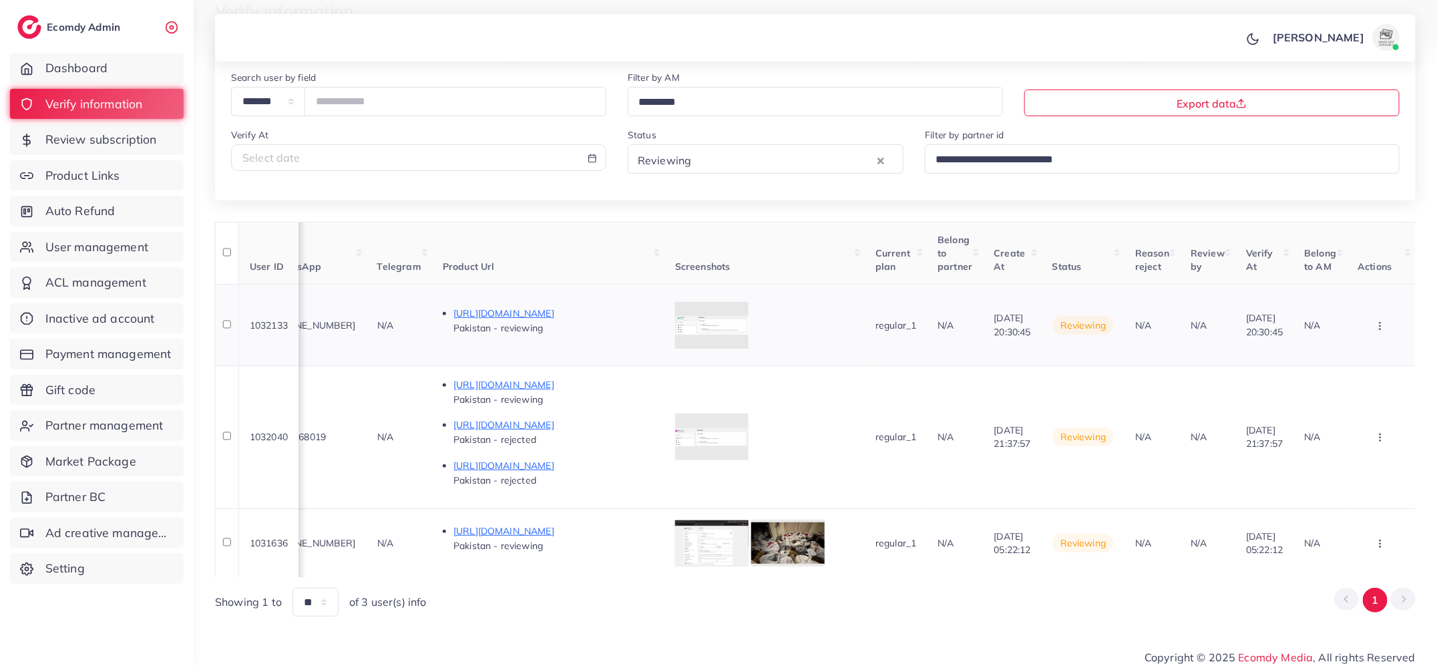
click at [1380, 321] on icon "button" at bounding box center [1380, 326] width 11 height 11
click at [1374, 356] on link "Approve" at bounding box center [1359, 365] width 106 height 29
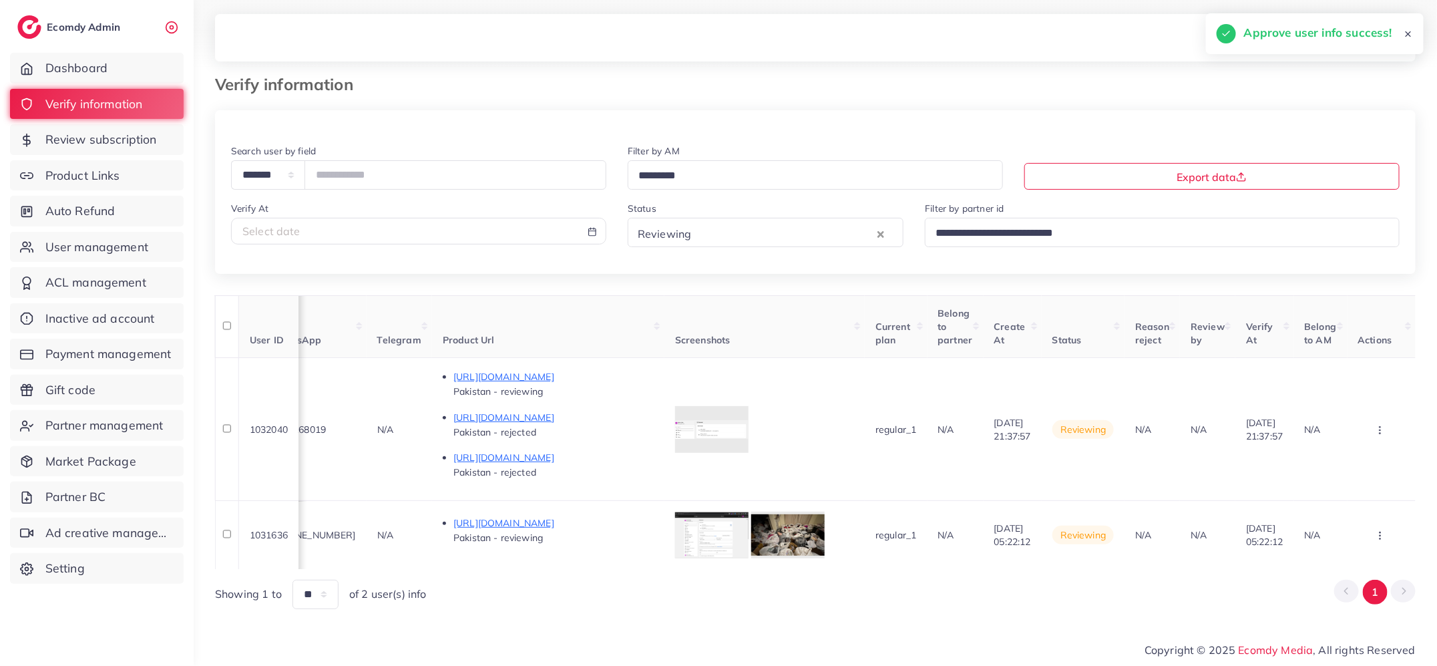
scroll to position [13, 0]
click at [583, 371] on p "[URL][DOMAIN_NAME]" at bounding box center [553, 377] width 200 height 16
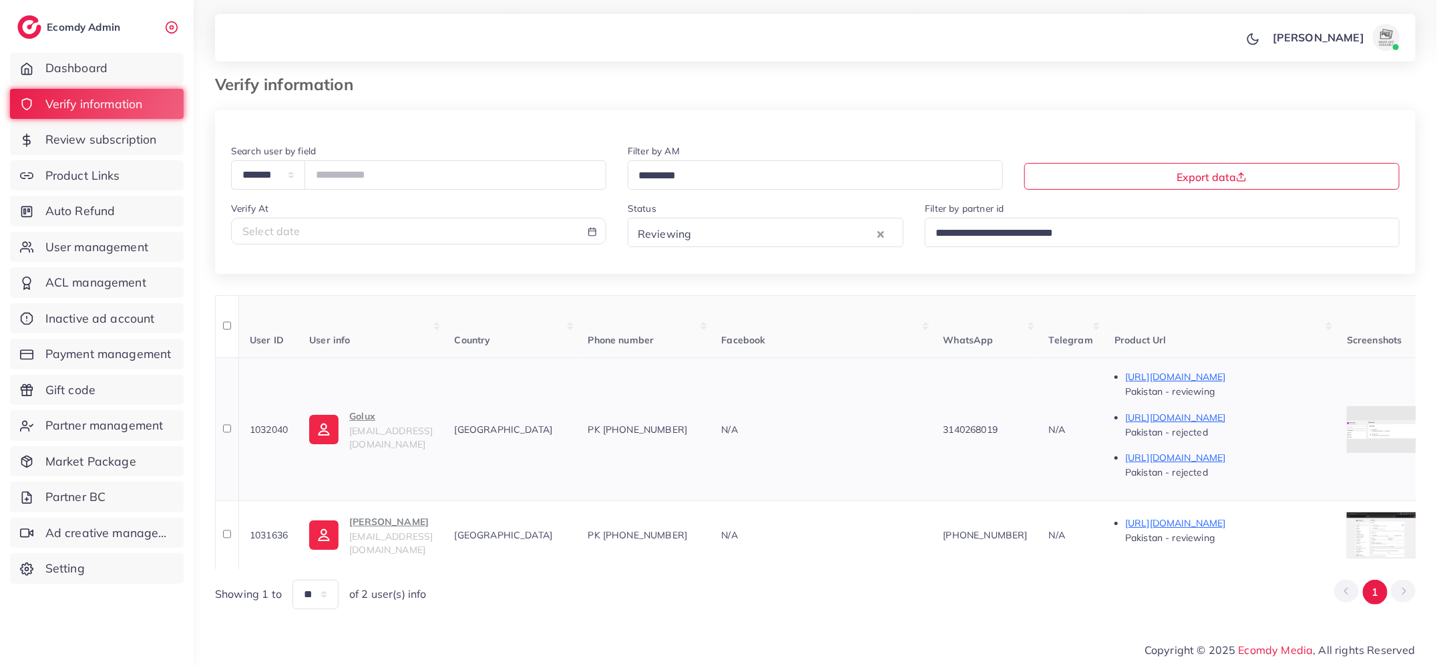
click at [375, 427] on span "gluxestore78@gmail.com" at bounding box center [390, 437] width 83 height 25
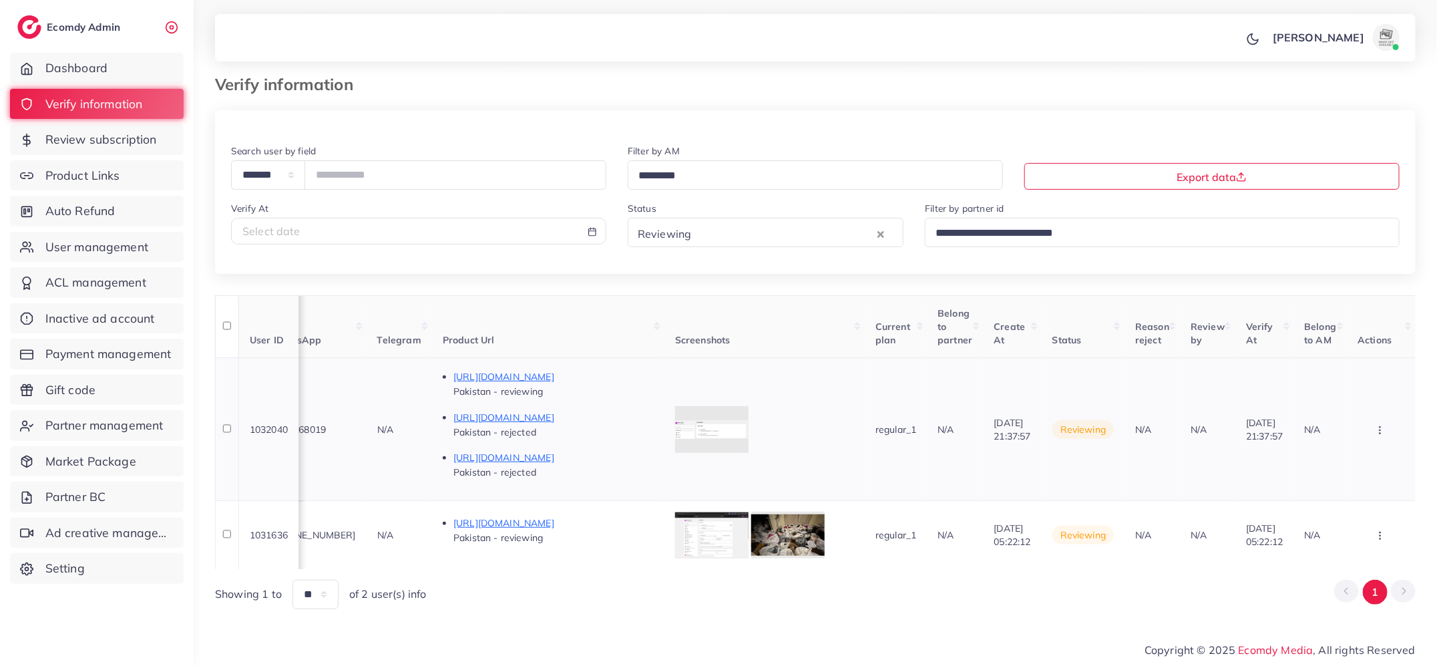
click at [1382, 425] on icon "button" at bounding box center [1380, 430] width 11 height 11
click at [1355, 498] on link "Reject" at bounding box center [1359, 499] width 106 height 29
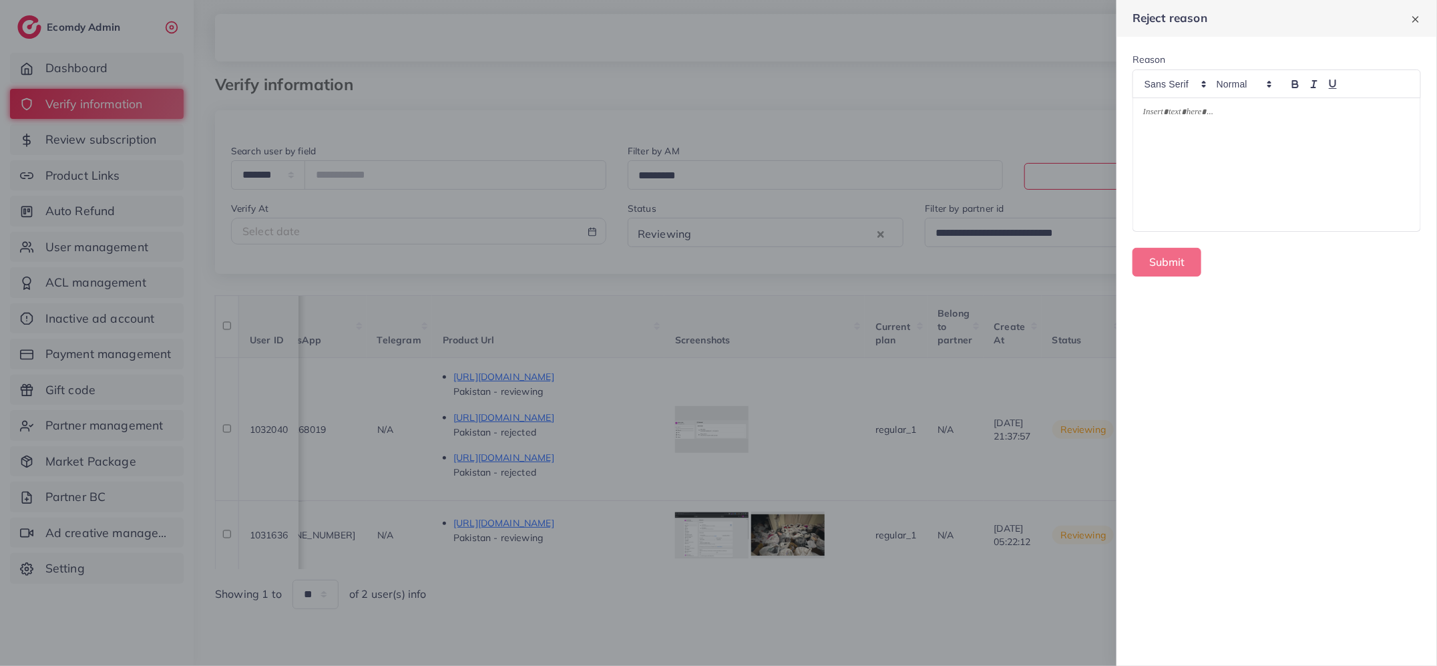
click at [1284, 163] on div at bounding box center [1276, 164] width 287 height 133
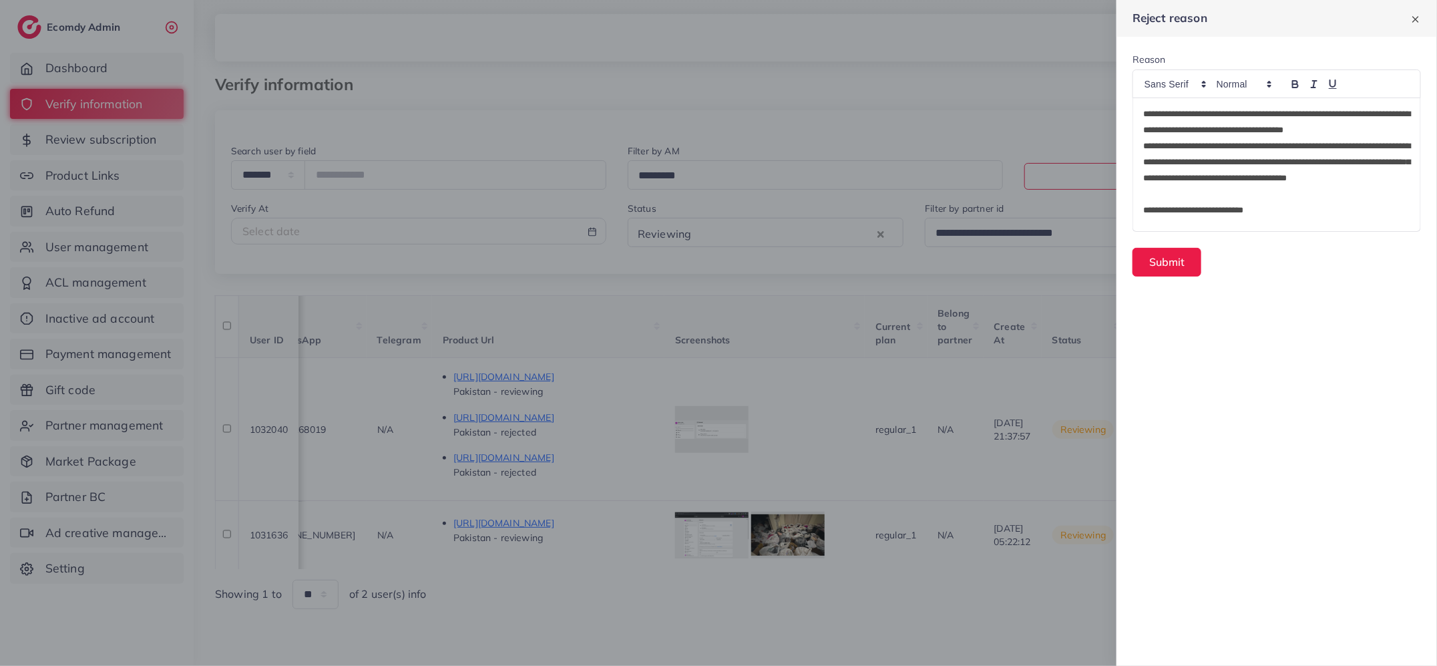
scroll to position [0, 0]
click at [1175, 256] on button "Submit" at bounding box center [1167, 262] width 69 height 29
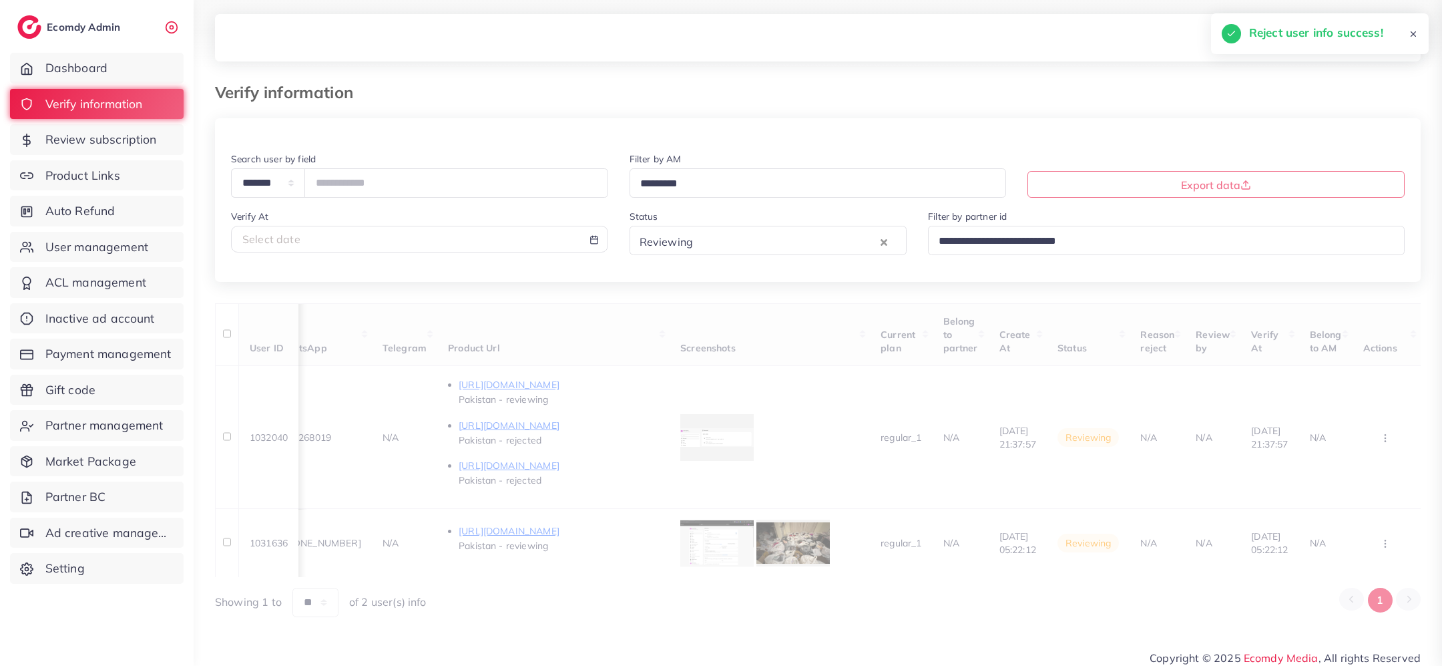
scroll to position [0, 717]
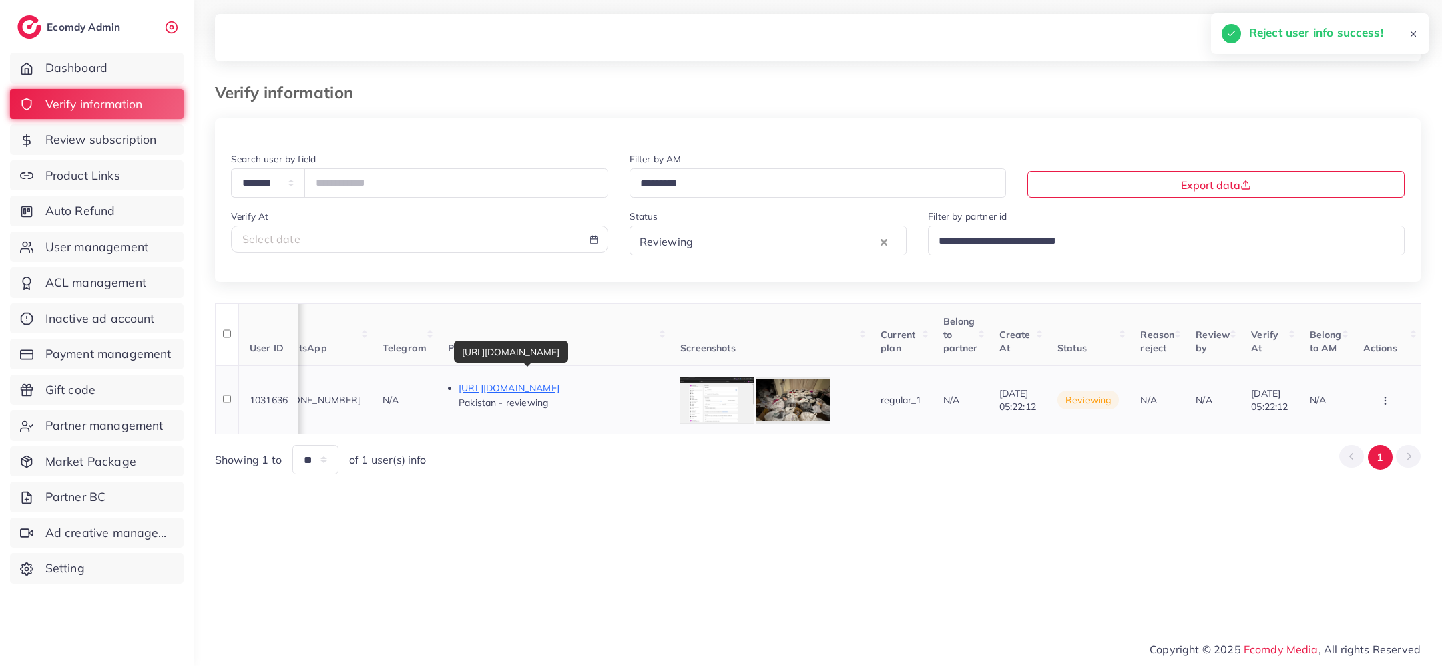
click at [570, 386] on p "https://www.lamaisahpink.com/collections/t-bras" at bounding box center [559, 388] width 200 height 16
click at [757, 409] on div at bounding box center [793, 400] width 73 height 47
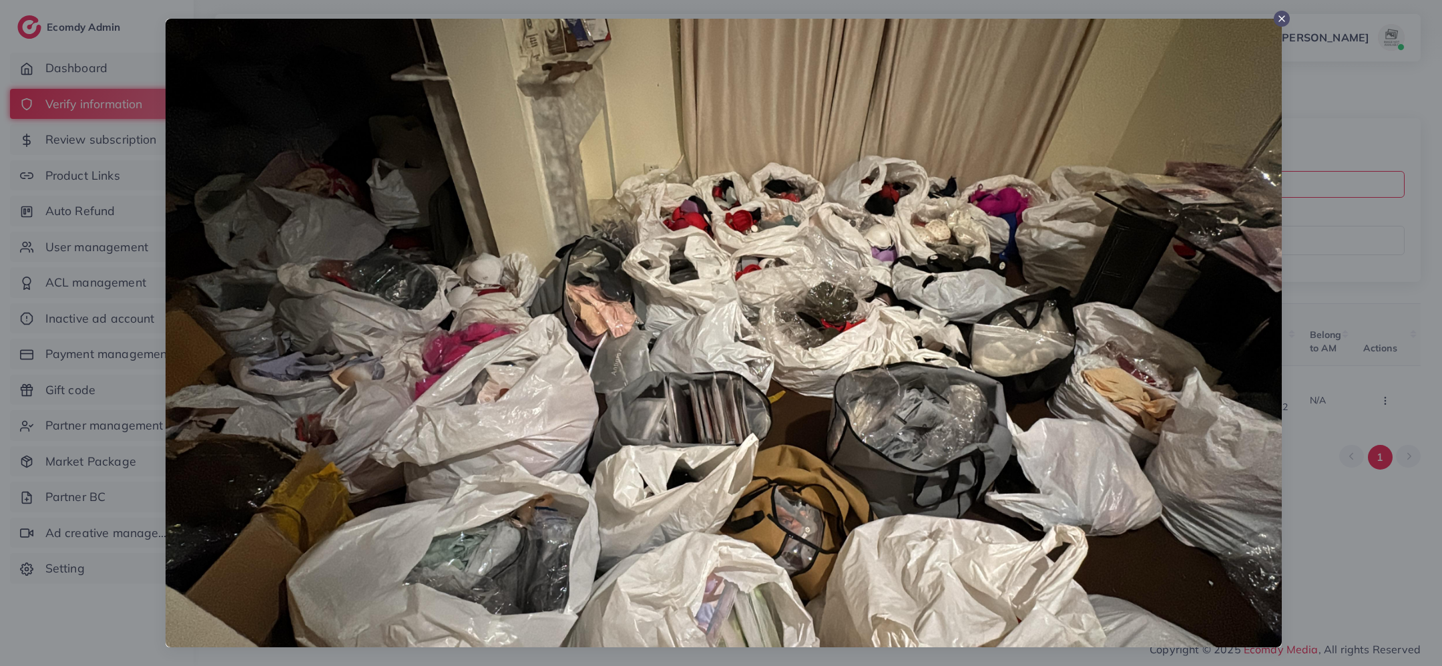
click at [1286, 20] on icon at bounding box center [1282, 18] width 11 height 11
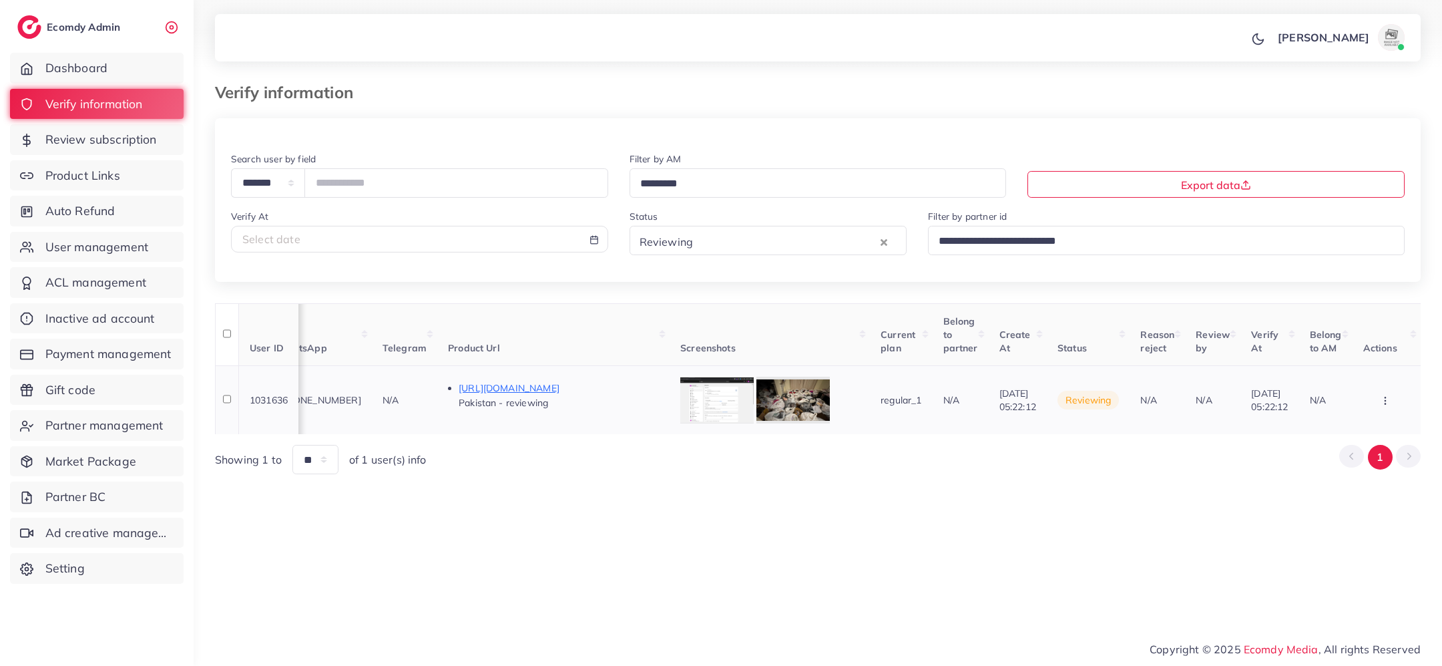
click at [1382, 404] on icon "button" at bounding box center [1385, 400] width 11 height 11
click at [1364, 360] on link "Reject" at bounding box center [1365, 356] width 106 height 29
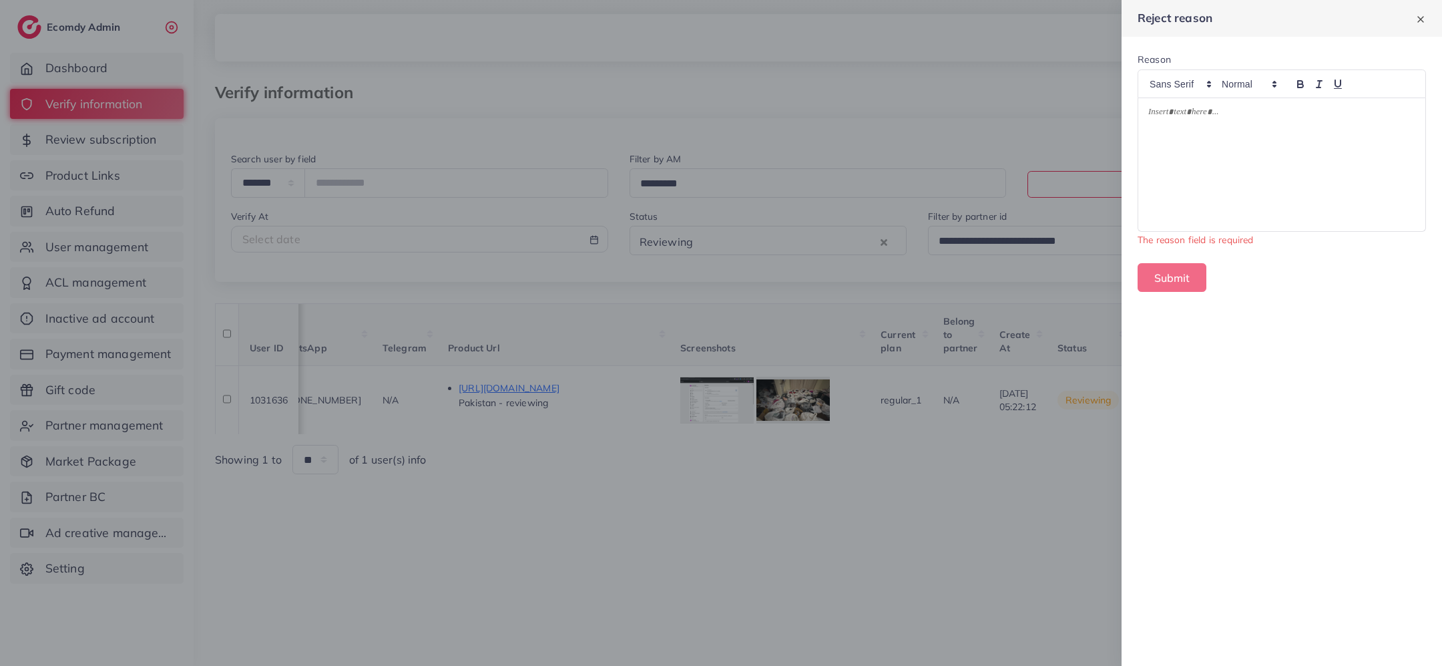
click at [1275, 161] on div at bounding box center [1282, 164] width 287 height 133
click at [1209, 132] on div at bounding box center [1282, 164] width 287 height 133
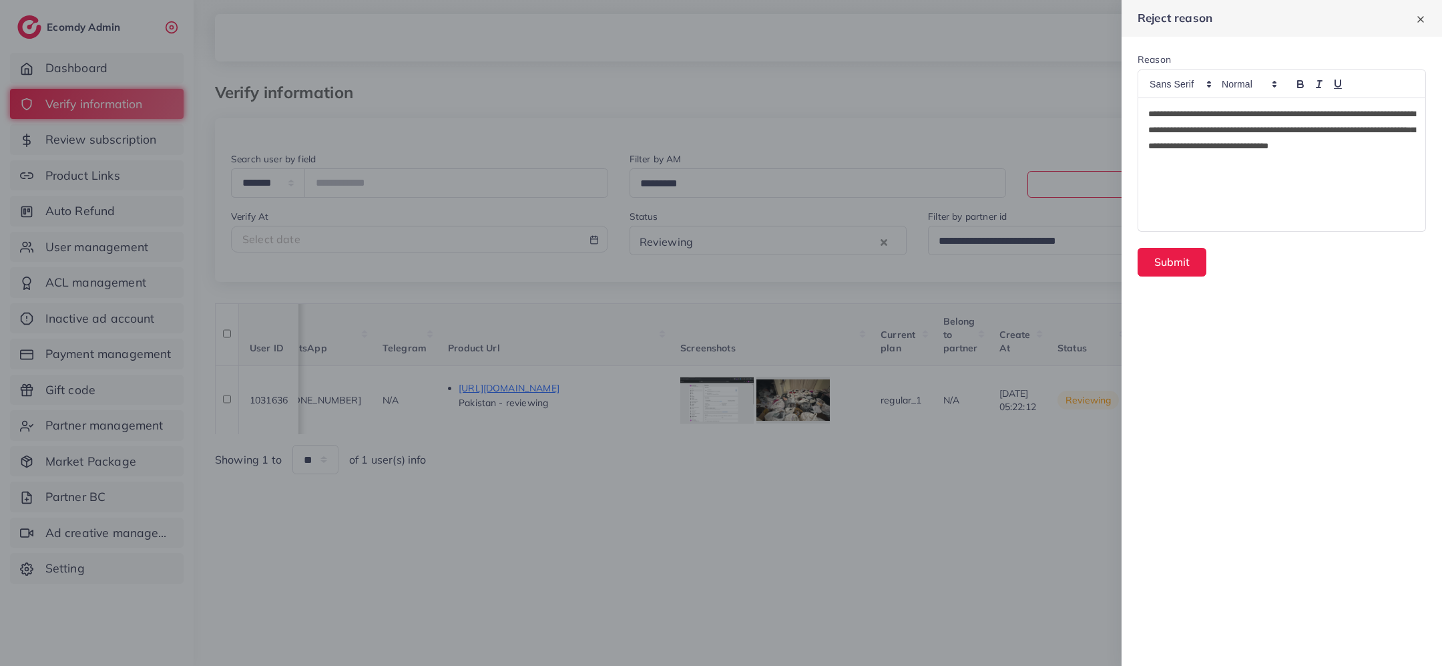
scroll to position [0, 0]
click at [1165, 276] on form "**********" at bounding box center [1282, 165] width 321 height 256
click at [1163, 268] on button "Submit" at bounding box center [1172, 262] width 69 height 29
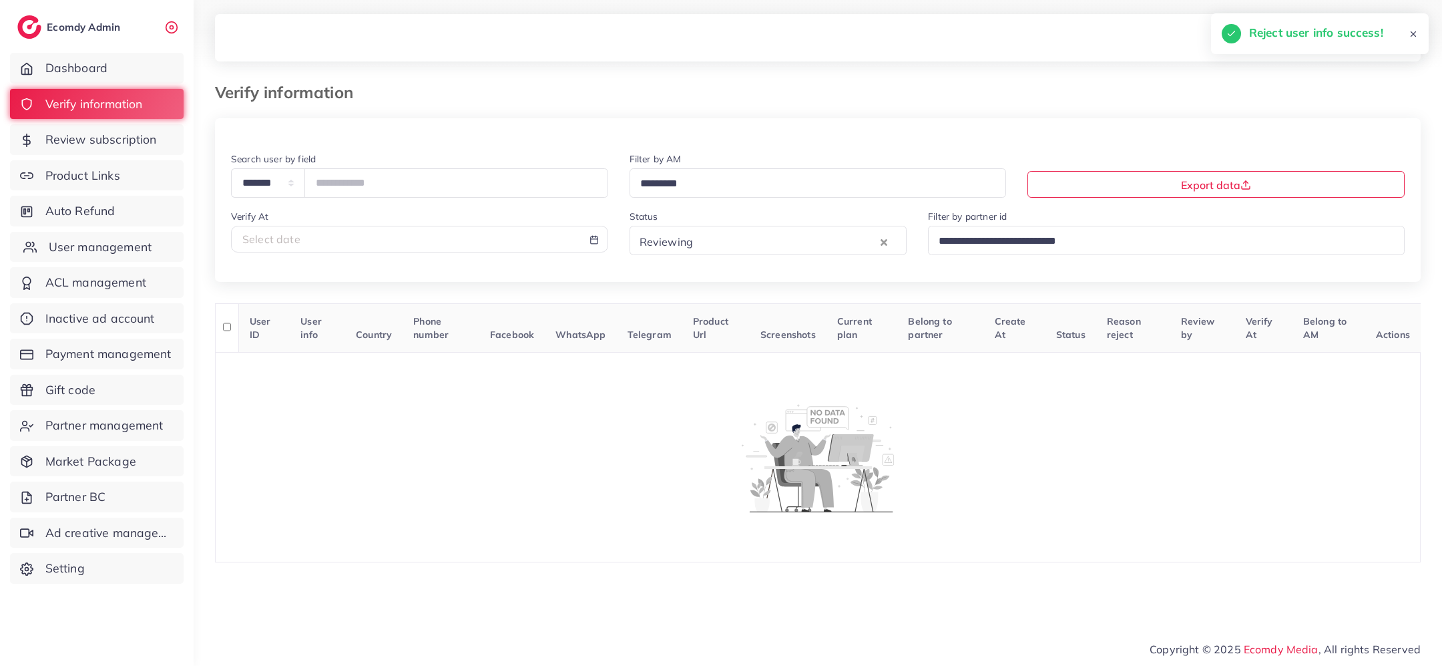
click at [100, 247] on span "User management" at bounding box center [100, 246] width 103 height 17
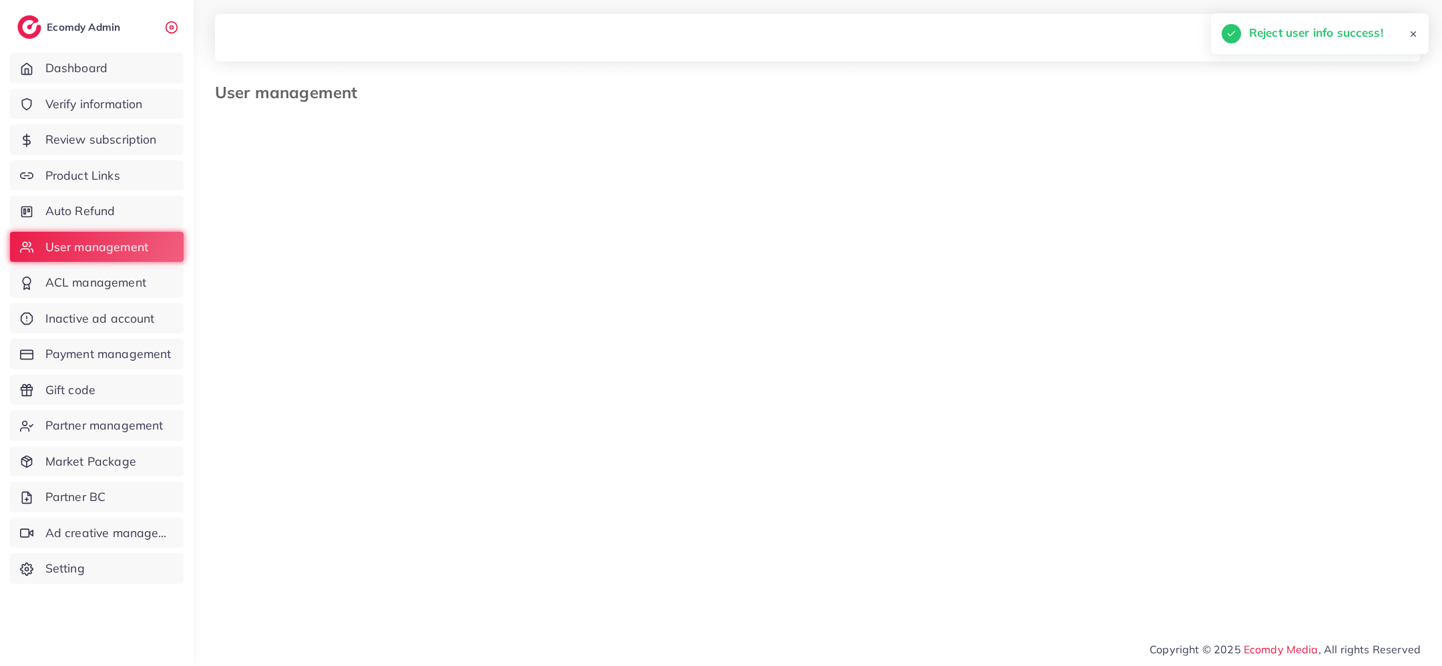
select select "*"
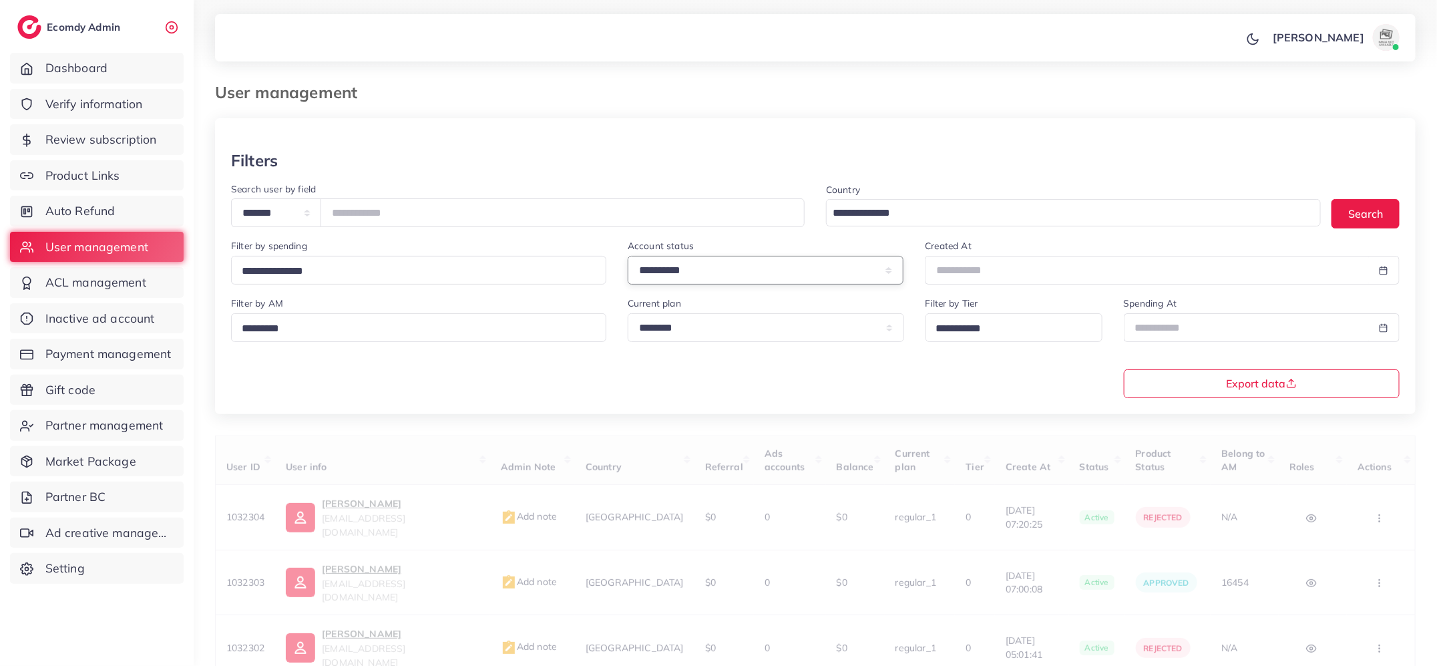
click at [723, 280] on select "**********" at bounding box center [766, 270] width 276 height 29
select select "*******"
click at [942, 276] on body "**********" at bounding box center [718, 333] width 1437 height 666
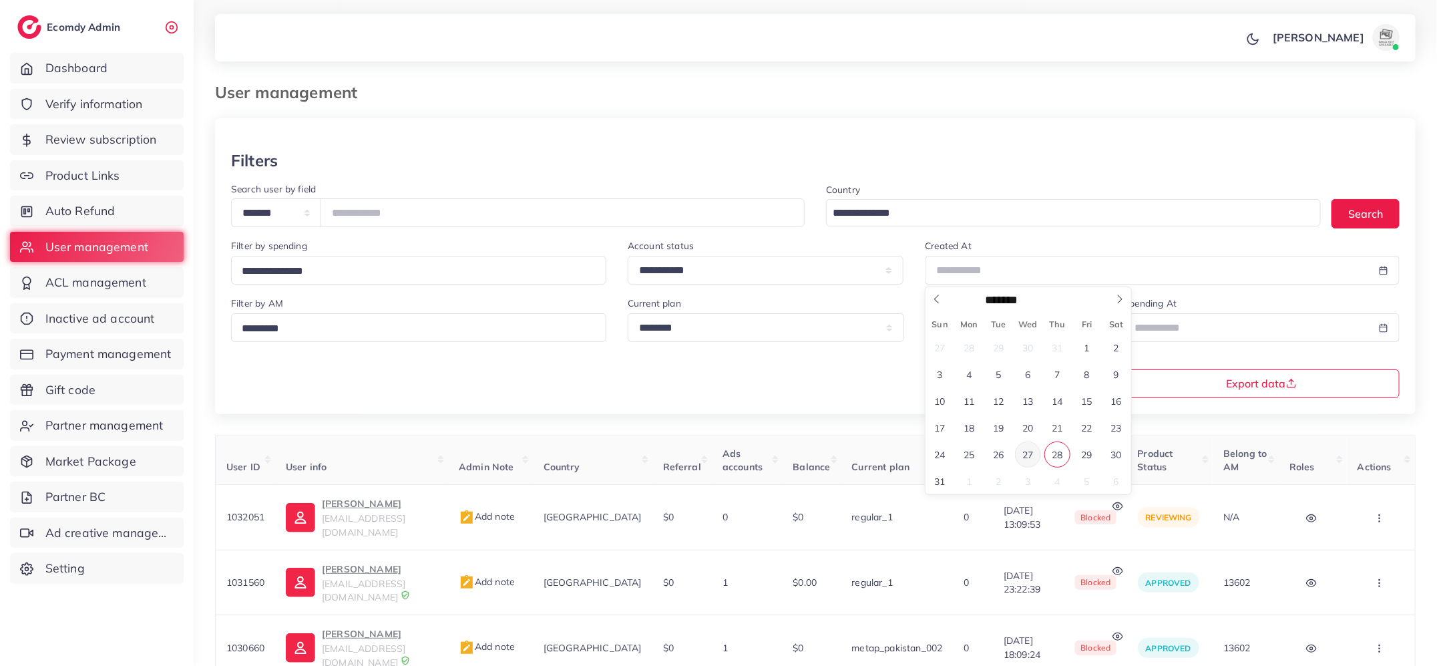
click at [1034, 453] on span "27" at bounding box center [1028, 454] width 26 height 26
click at [1053, 455] on span "28" at bounding box center [1057, 454] width 26 height 26
type input "**********"
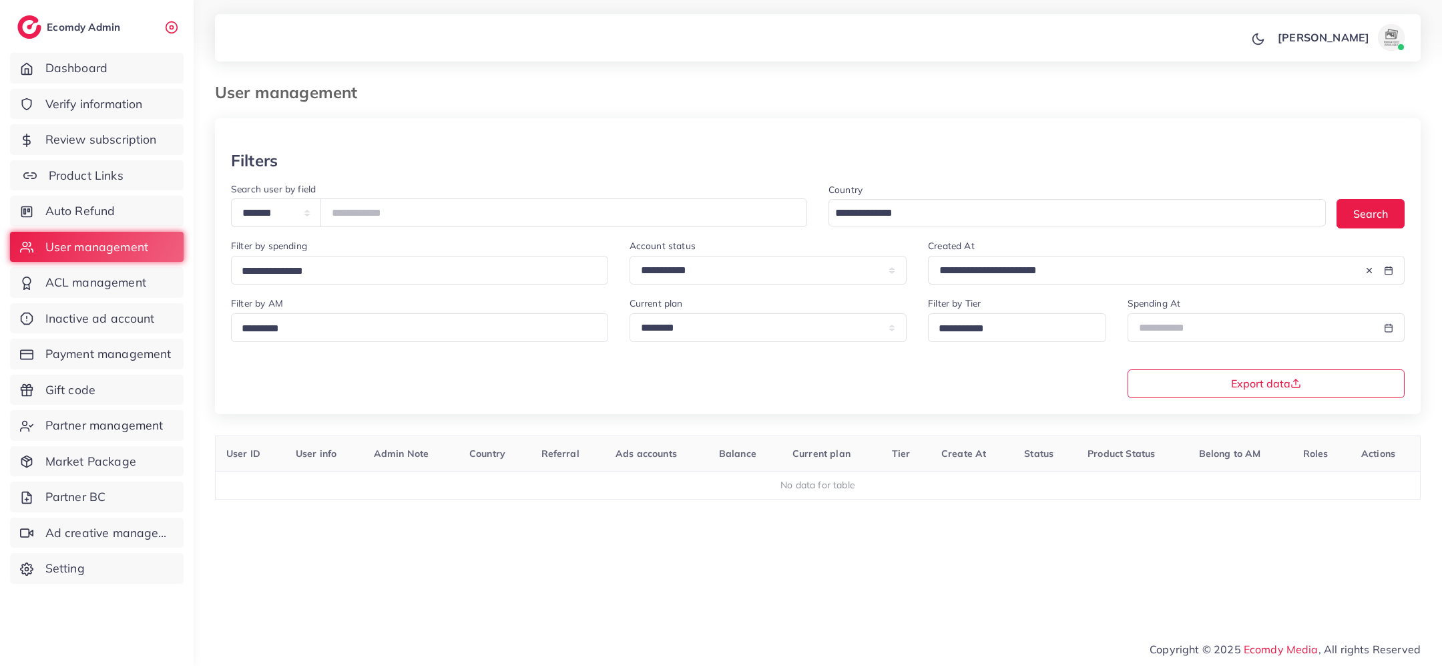
click at [124, 176] on link "Product Links" at bounding box center [97, 175] width 174 height 31
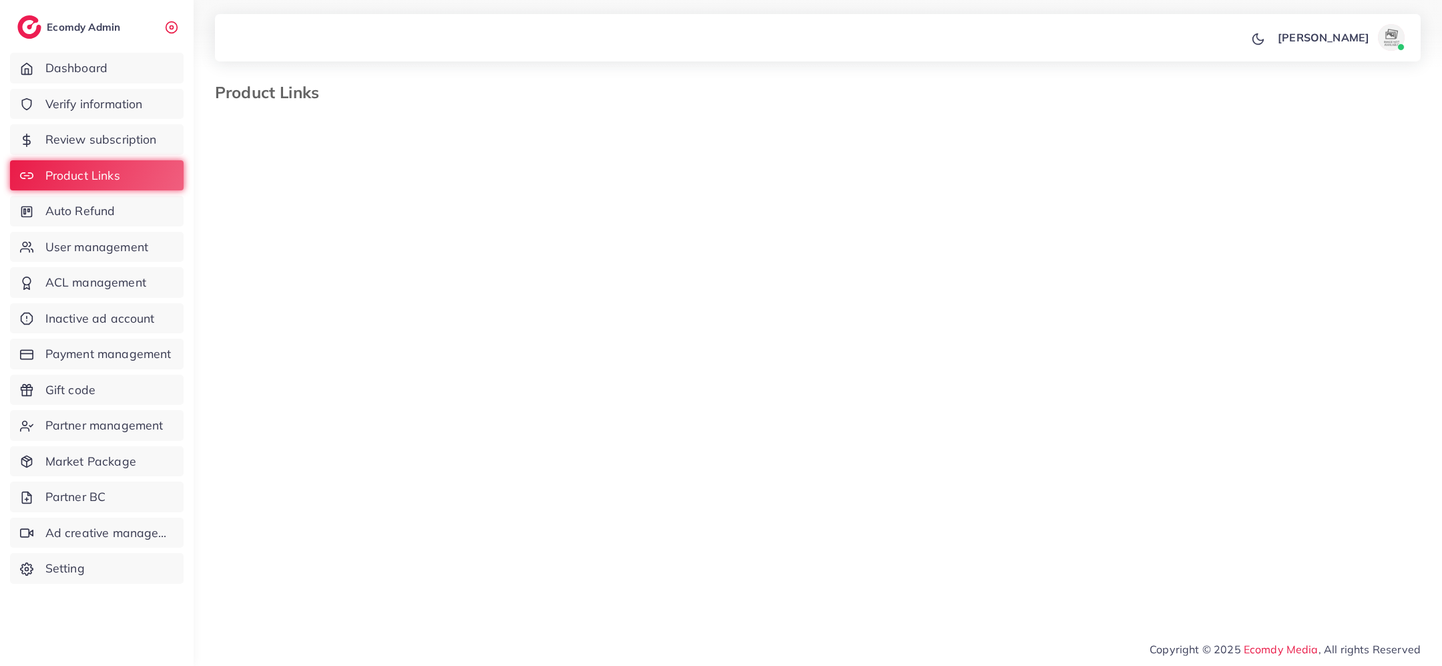
select select "*********"
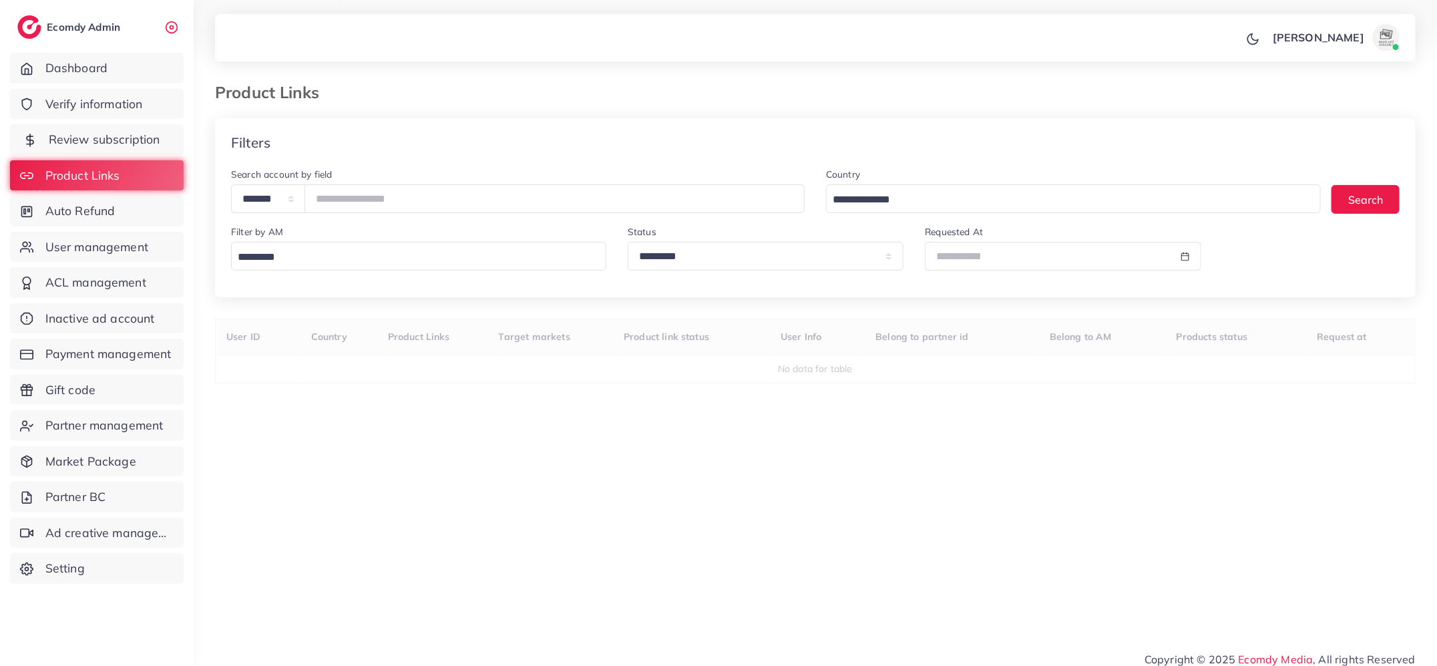
click at [114, 141] on span "Review subscription" at bounding box center [105, 139] width 112 height 17
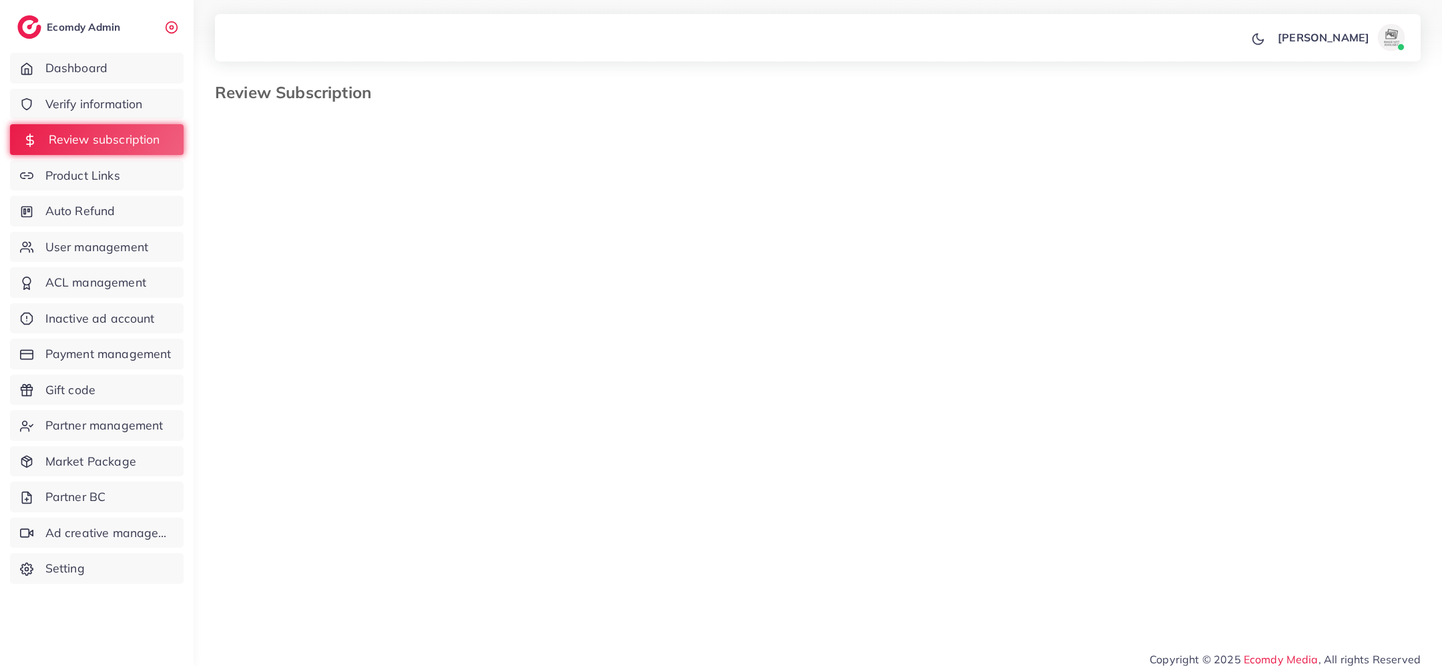
select select "*******"
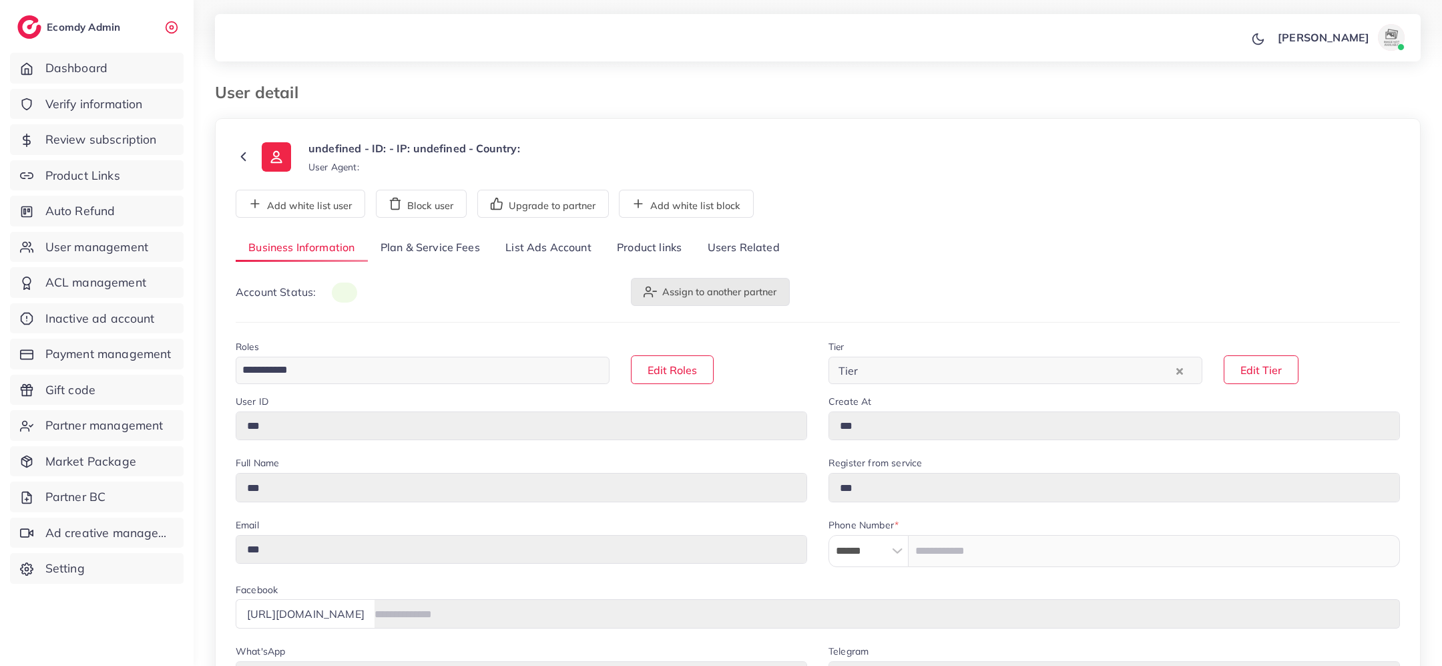
type input "*******"
type input "**********"
type input "*****"
type input "**********"
type input "******"
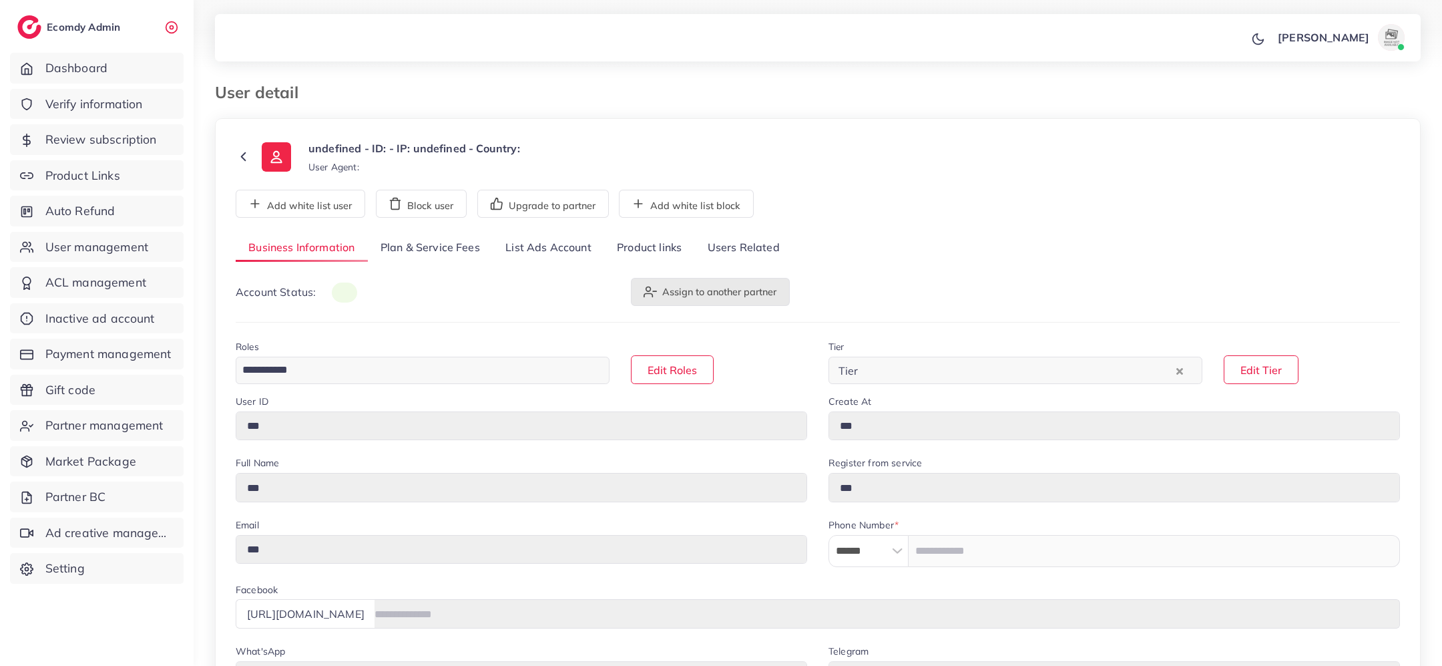
type input "**********"
select select "********"
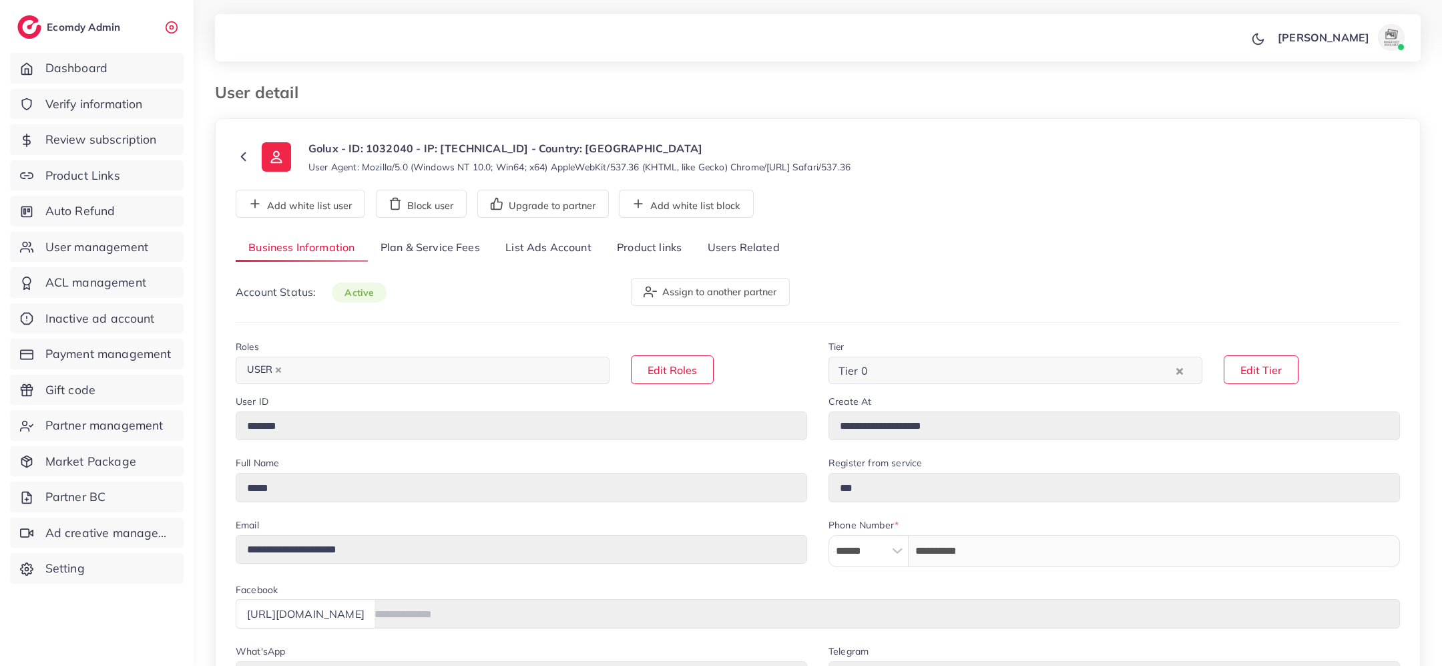
click at [673, 251] on link "Product links" at bounding box center [649, 248] width 90 height 29
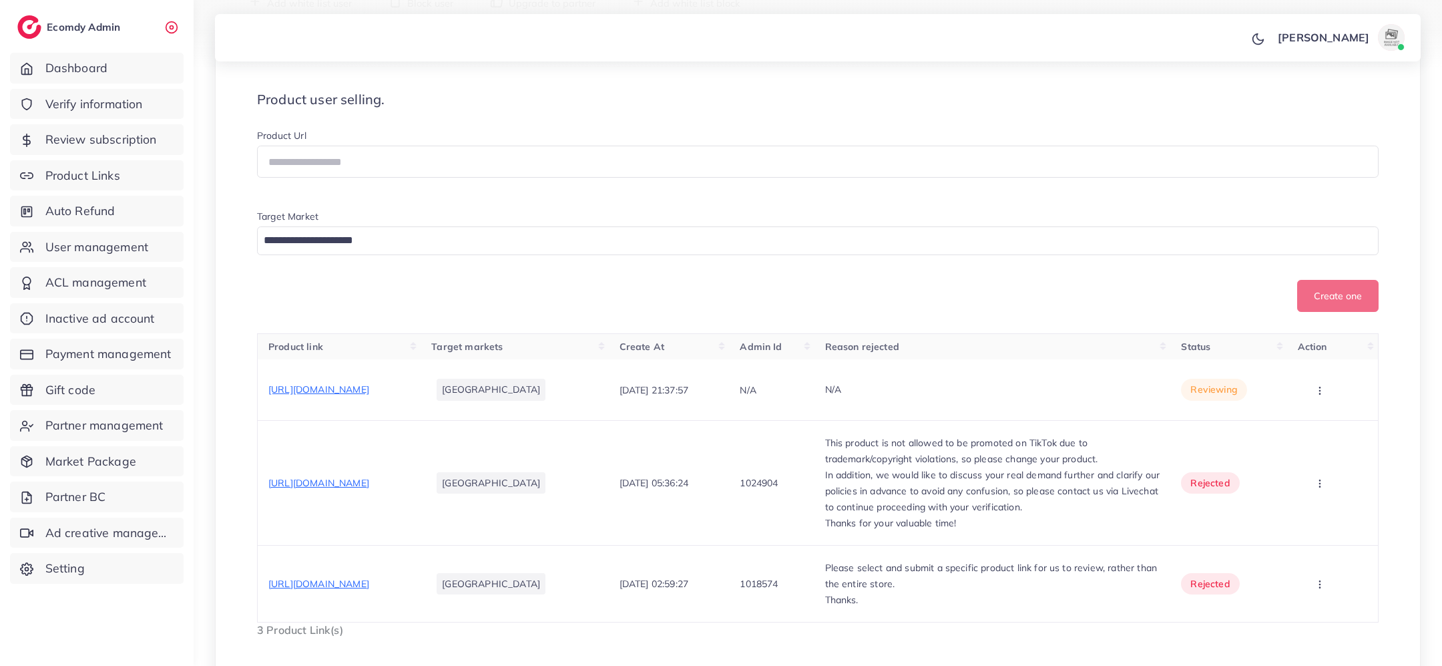
scroll to position [204, 0]
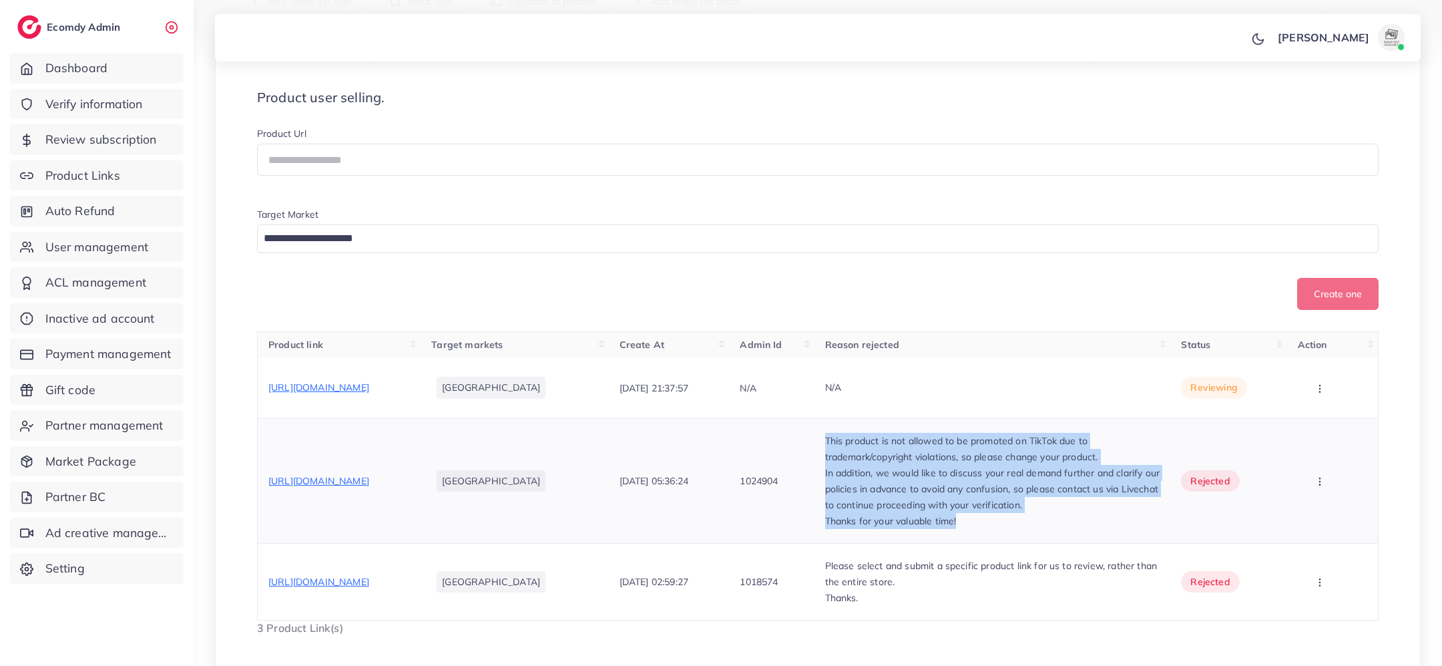
drag, startPoint x: 853, startPoint y: 443, endPoint x: 1061, endPoint y: 522, distance: 222.8
click at [1062, 524] on td "This product is not allowed to be promoted on TikTok due to trademark/copyright…" at bounding box center [993, 480] width 357 height 125
copy div "This product is not allowed to be promoted on TikTok due to trademark/copyright…"
